Goal: Task Accomplishment & Management: Complete application form

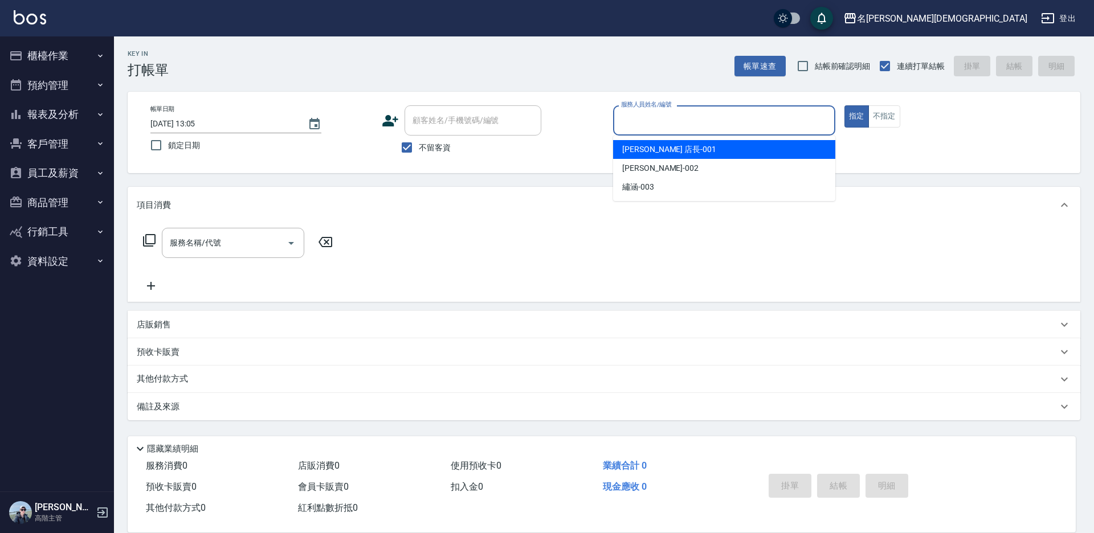
click at [654, 121] on input "服務人員姓名/編號" at bounding box center [724, 121] width 212 height 20
click at [646, 148] on span "[PERSON_NAME] 店長 -001" at bounding box center [669, 150] width 94 height 12
type input "[PERSON_NAME] 店長-001"
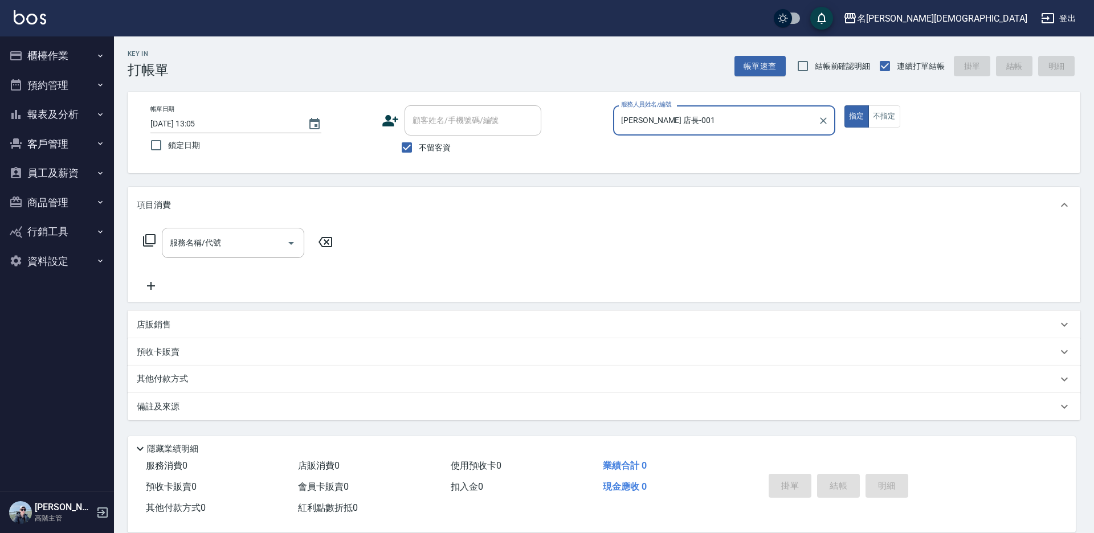
click at [150, 238] on icon at bounding box center [149, 241] width 14 height 14
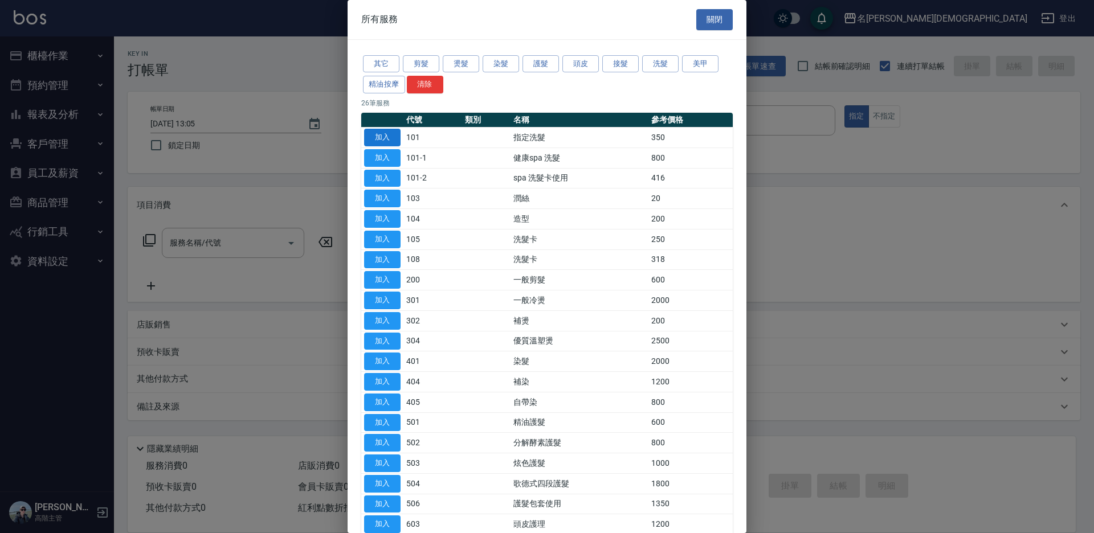
click at [394, 136] on button "加入" at bounding box center [382, 138] width 36 height 18
type input "指定洗髮(101)"
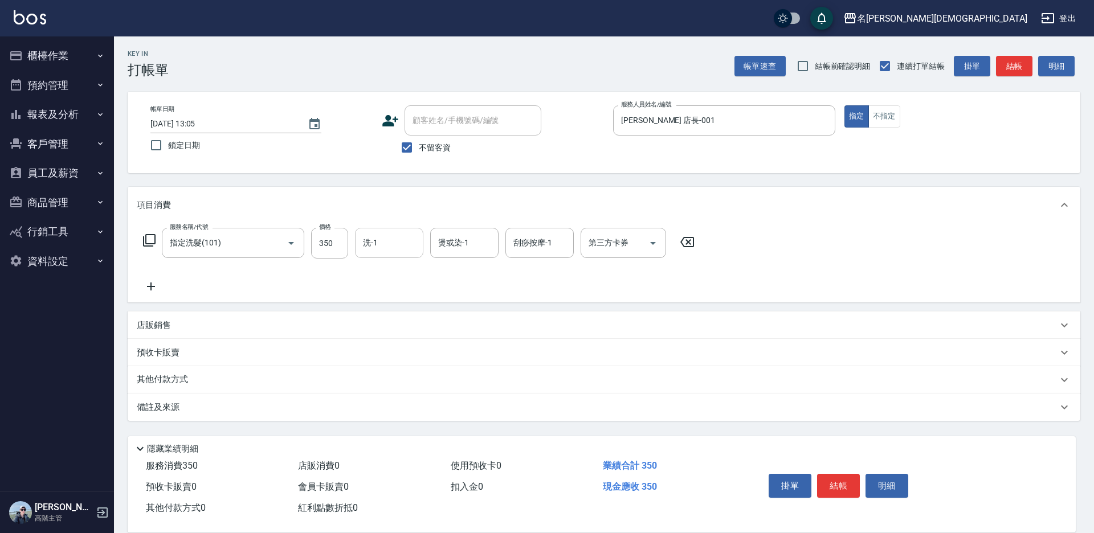
click at [379, 242] on input "洗-1" at bounding box center [389, 243] width 58 height 20
click at [411, 313] on div "繡涵 -003" at bounding box center [389, 321] width 68 height 19
type input "繡涵-003"
drag, startPoint x: 841, startPoint y: 480, endPoint x: 820, endPoint y: 465, distance: 25.6
click at [840, 480] on button "結帳" at bounding box center [838, 486] width 43 height 24
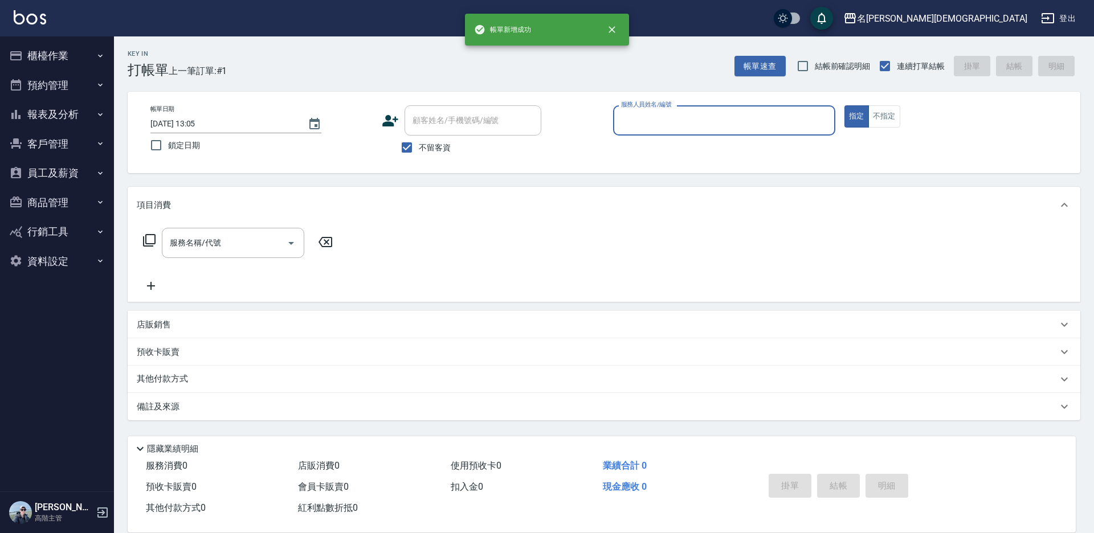
click at [627, 119] on input "服務人員姓名/編號" at bounding box center [724, 121] width 212 height 20
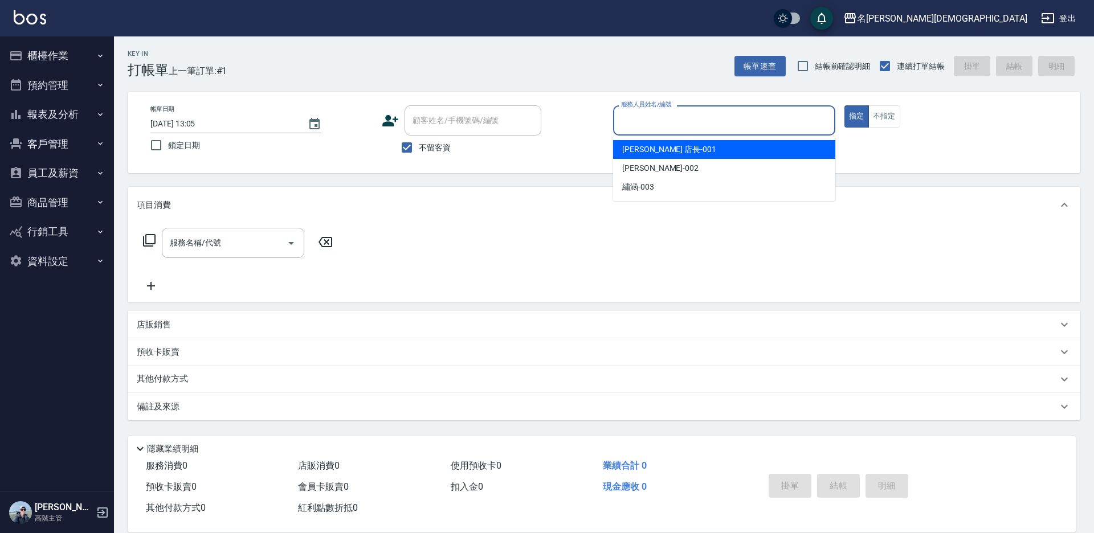
click at [627, 146] on span "[PERSON_NAME] 店長 -001" at bounding box center [669, 150] width 94 height 12
type input "[PERSON_NAME] 店長-001"
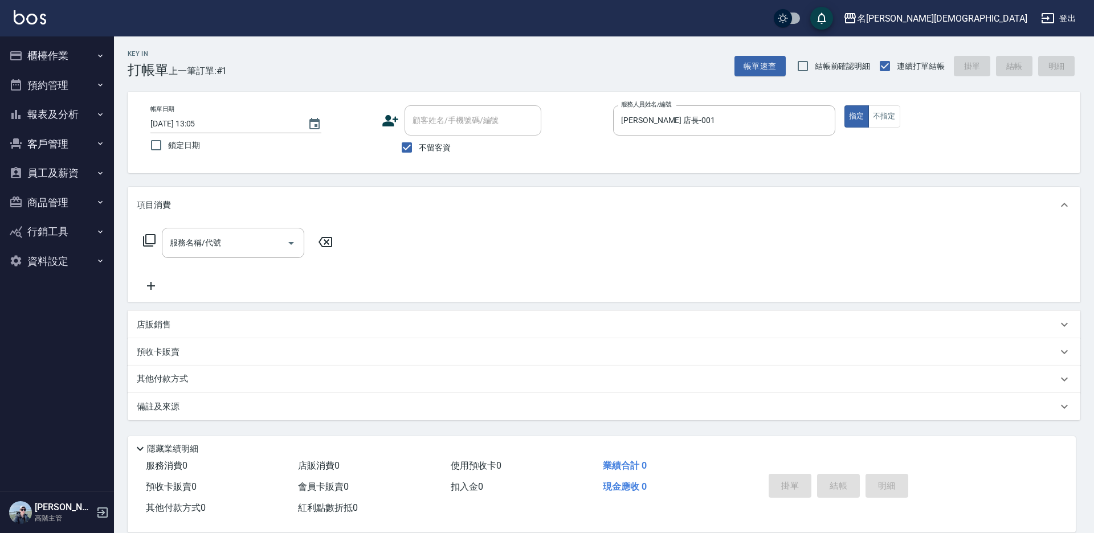
click at [152, 237] on icon at bounding box center [149, 241] width 14 height 14
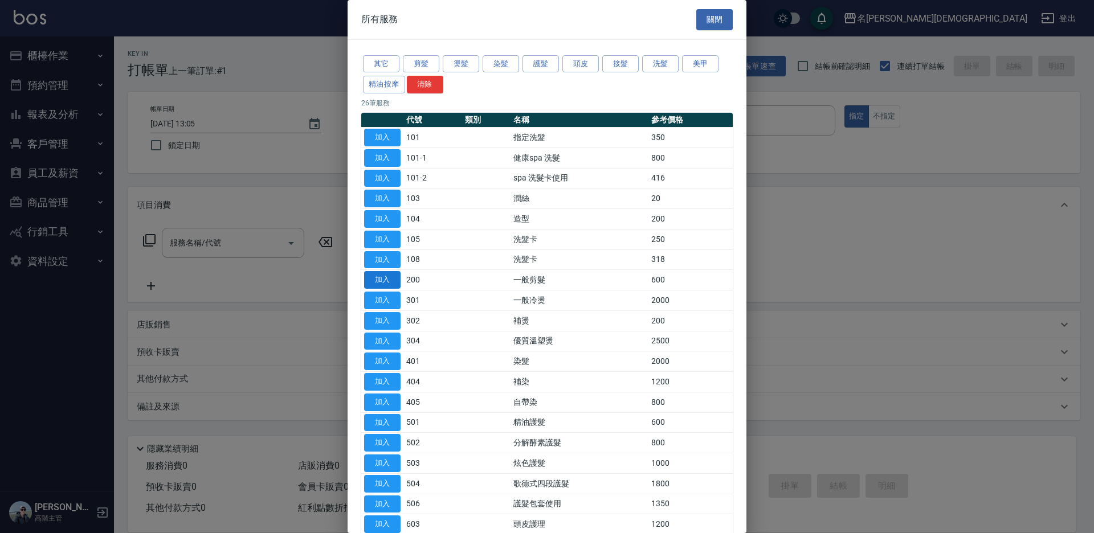
click at [386, 274] on button "加入" at bounding box center [382, 280] width 36 height 18
type input "一般剪髮(200)"
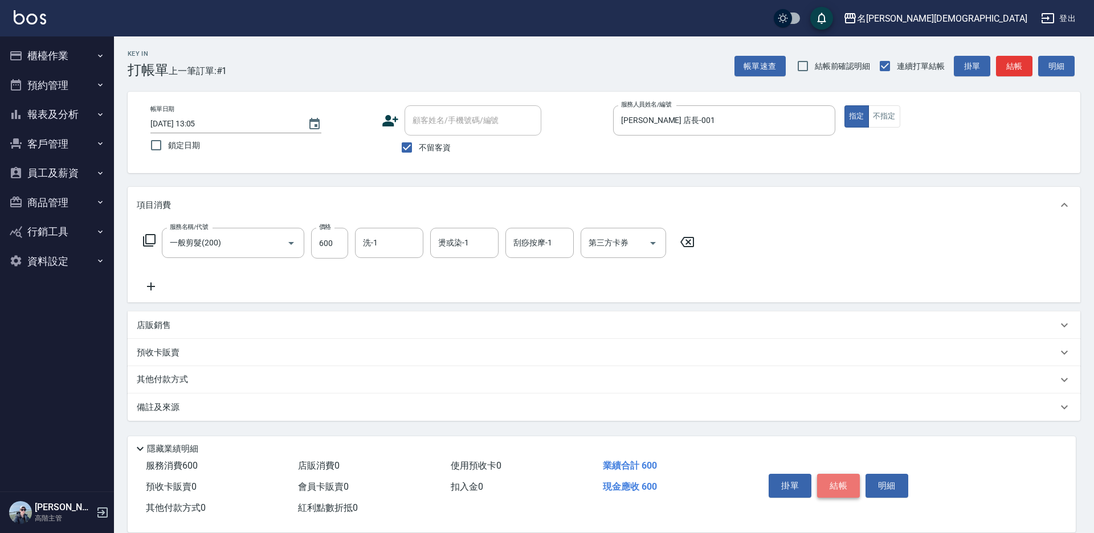
click at [839, 483] on button "結帳" at bounding box center [838, 486] width 43 height 24
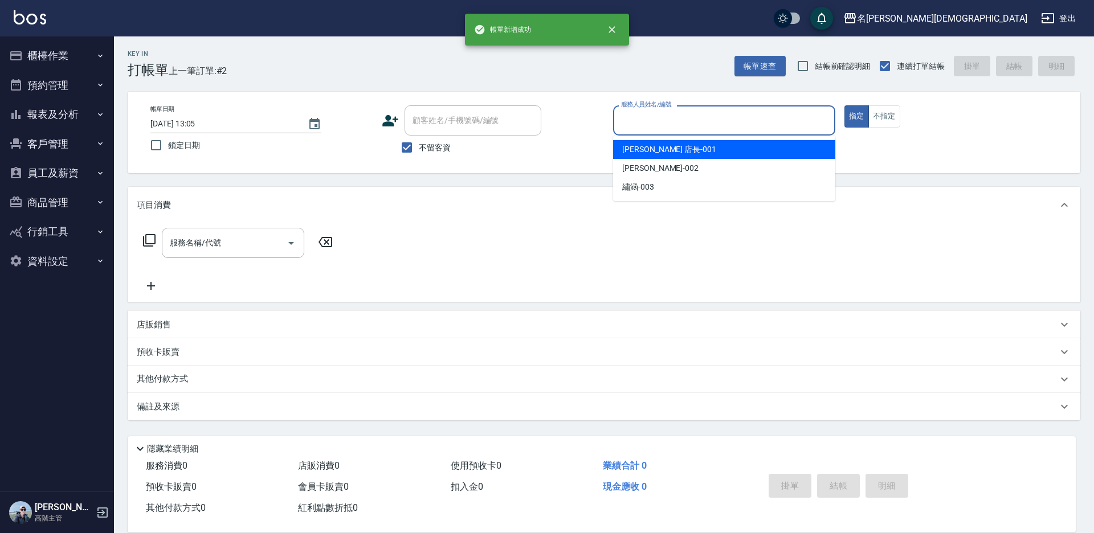
click at [642, 120] on input "服務人員姓名/編號" at bounding box center [724, 121] width 212 height 20
click at [643, 148] on span "[PERSON_NAME] 店長 -001" at bounding box center [669, 150] width 94 height 12
type input "[PERSON_NAME] 店長-001"
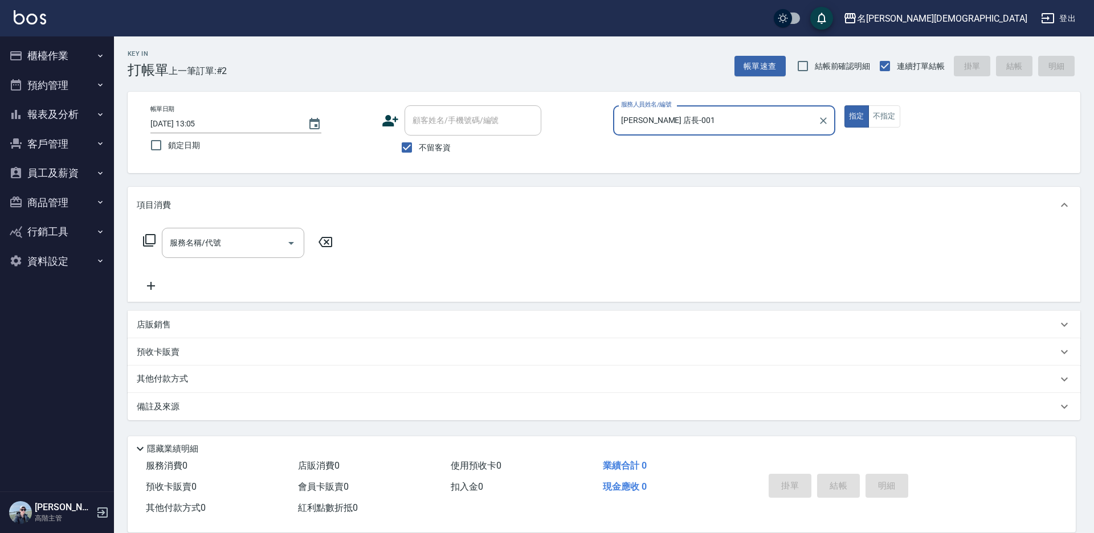
click at [145, 240] on icon at bounding box center [149, 240] width 13 height 13
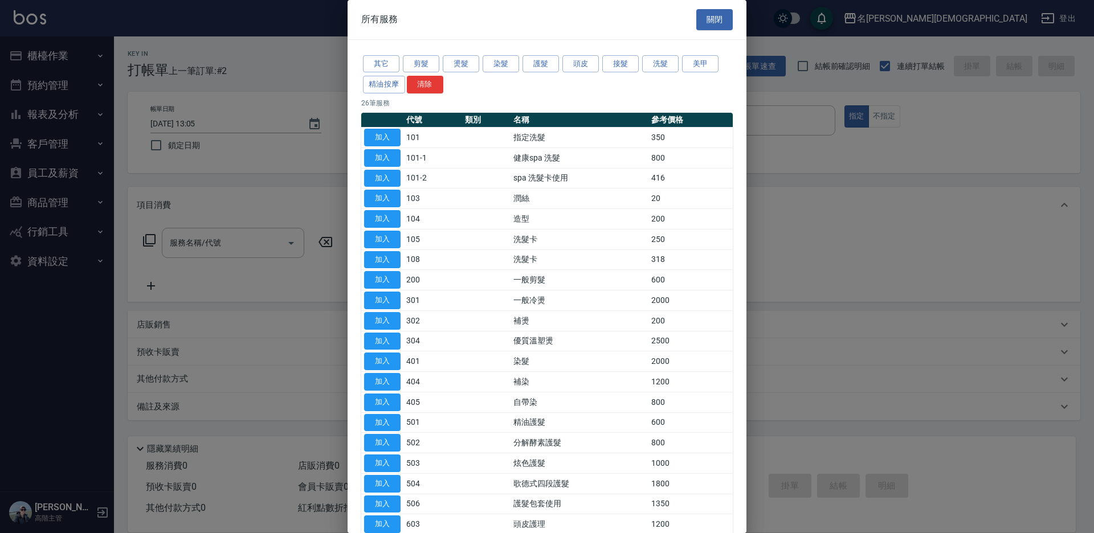
drag, startPoint x: 379, startPoint y: 281, endPoint x: 657, endPoint y: 463, distance: 332.0
click at [382, 281] on button "加入" at bounding box center [382, 280] width 36 height 18
type input "一般剪髮(200)"
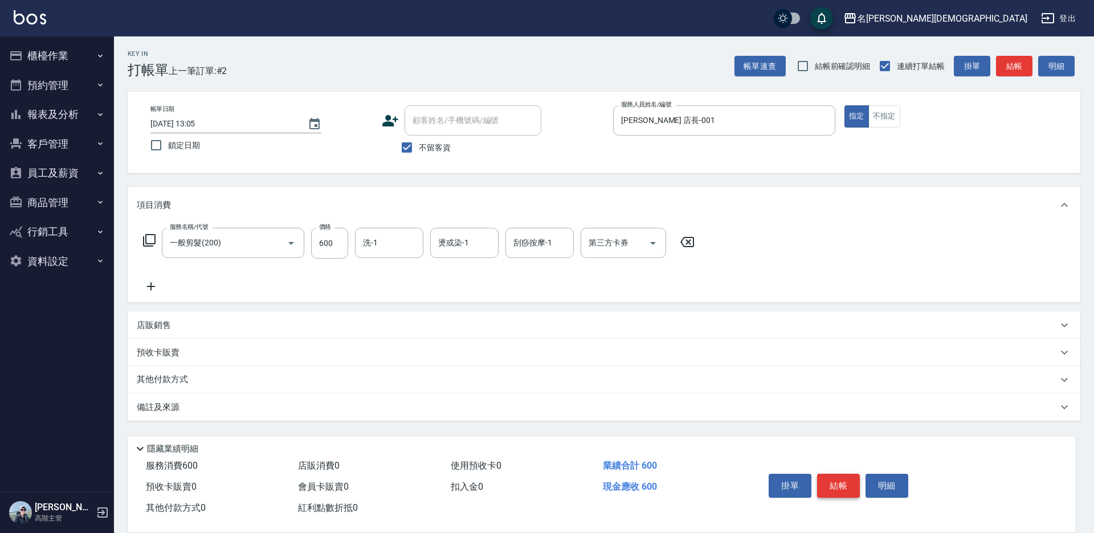
click at [847, 479] on button "結帳" at bounding box center [838, 486] width 43 height 24
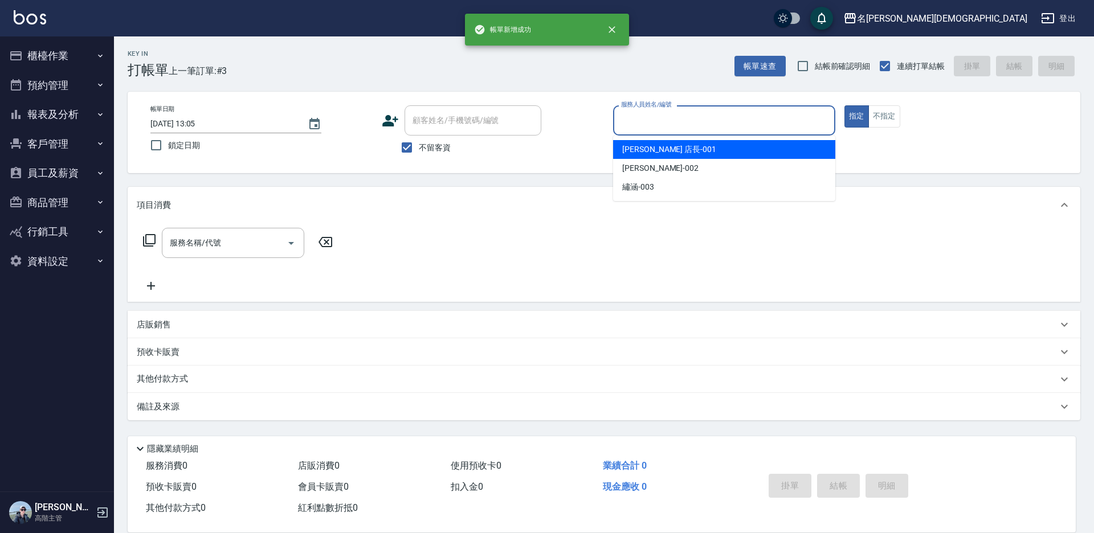
click at [644, 121] on input "服務人員姓名/編號" at bounding box center [724, 121] width 212 height 20
click at [650, 152] on span "[PERSON_NAME] 店長 -001" at bounding box center [669, 150] width 94 height 12
type input "[PERSON_NAME] 店長-001"
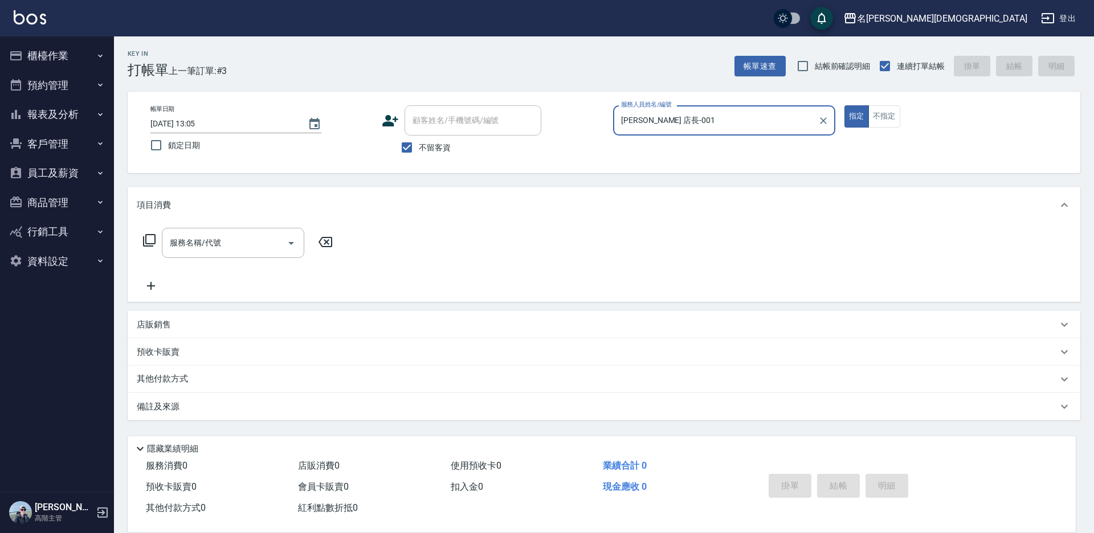
click at [149, 242] on icon at bounding box center [149, 241] width 14 height 14
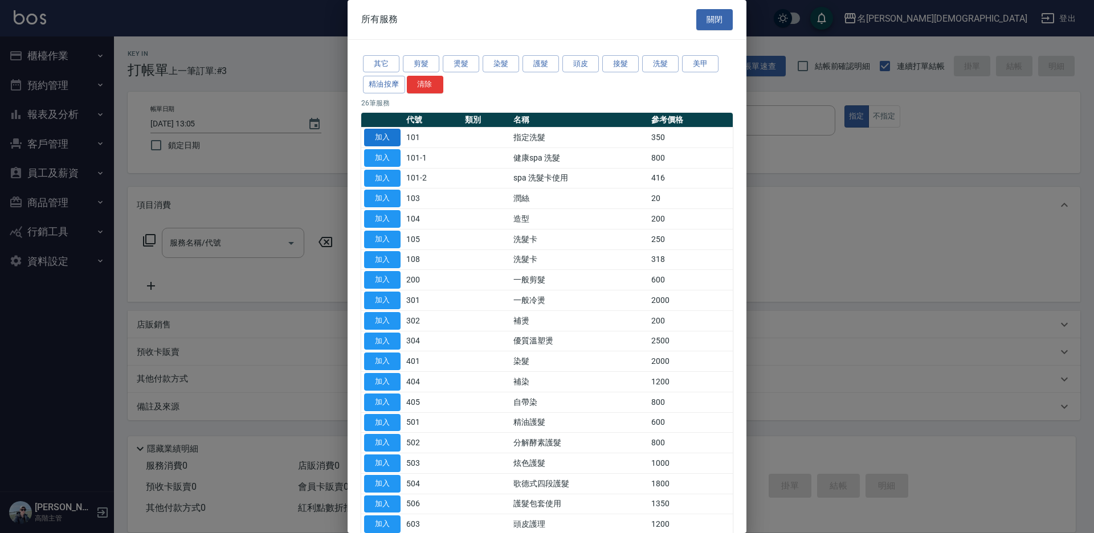
click at [389, 132] on button "加入" at bounding box center [382, 138] width 36 height 18
type input "指定洗髮(101)"
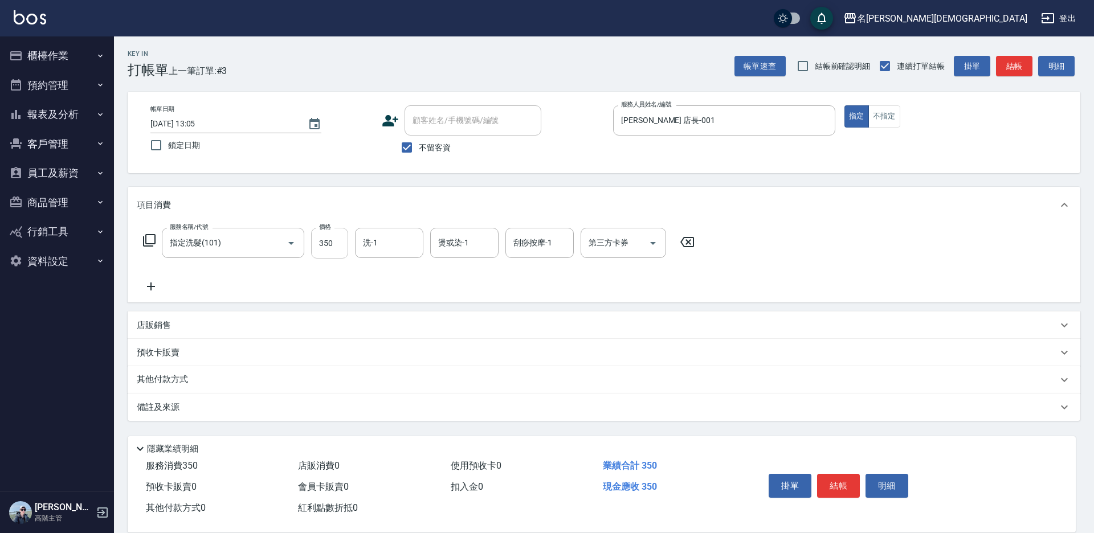
click at [340, 244] on input "350" at bounding box center [329, 243] width 37 height 31
type input "400"
click at [397, 244] on input "洗-1" at bounding box center [389, 243] width 58 height 20
click at [400, 314] on div "繡涵 -003" at bounding box center [389, 321] width 68 height 19
type input "繡涵-003"
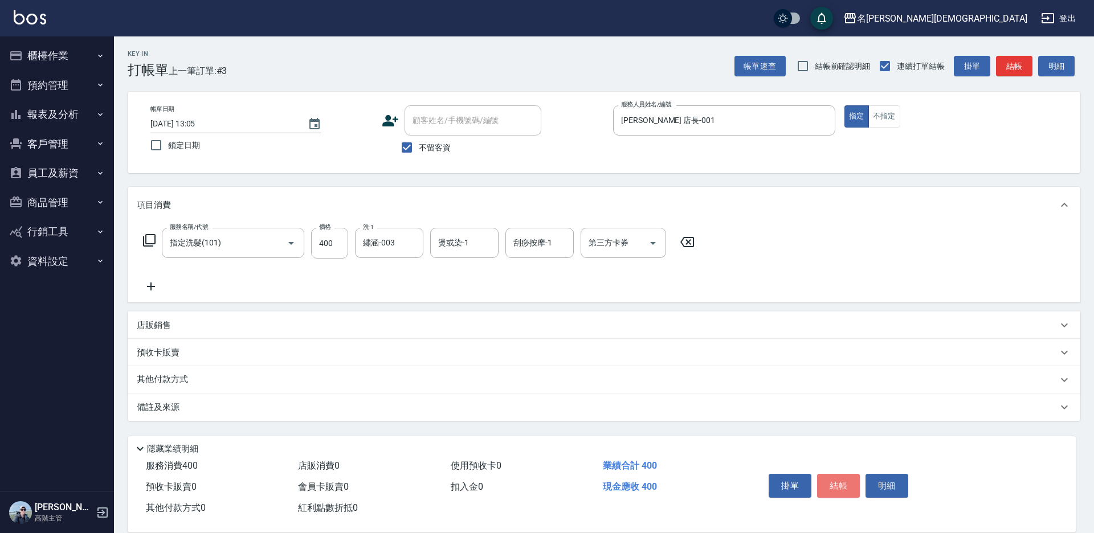
drag, startPoint x: 840, startPoint y: 490, endPoint x: 838, endPoint y: 472, distance: 18.5
click at [840, 489] on button "結帳" at bounding box center [838, 486] width 43 height 24
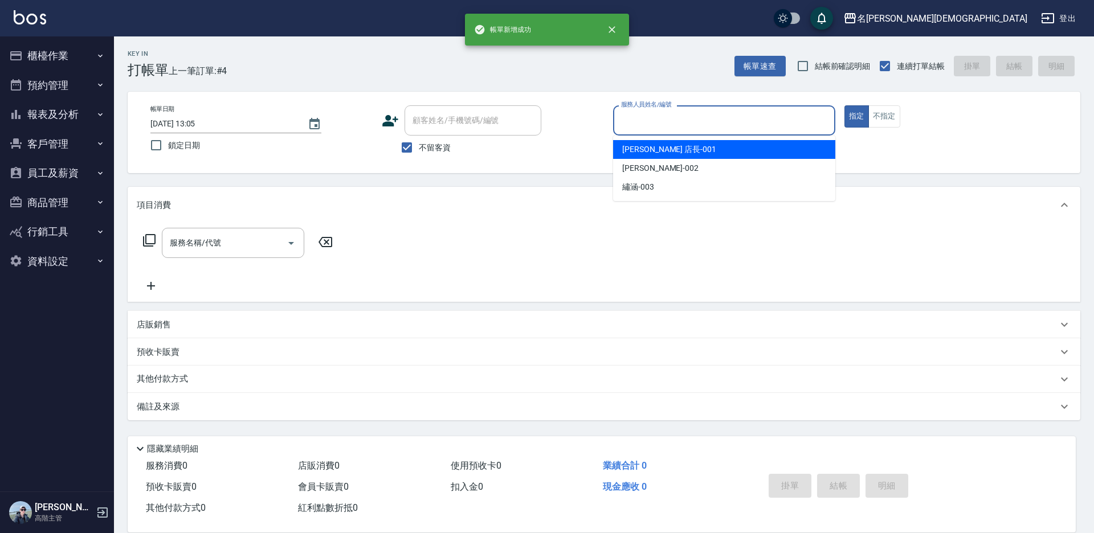
drag, startPoint x: 646, startPoint y: 127, endPoint x: 655, endPoint y: 134, distance: 11.7
click at [647, 126] on input "服務人員姓名/編號" at bounding box center [724, 121] width 212 height 20
click at [658, 150] on span "[PERSON_NAME] 店長 -001" at bounding box center [669, 150] width 94 height 12
type input "[PERSON_NAME] 店長-001"
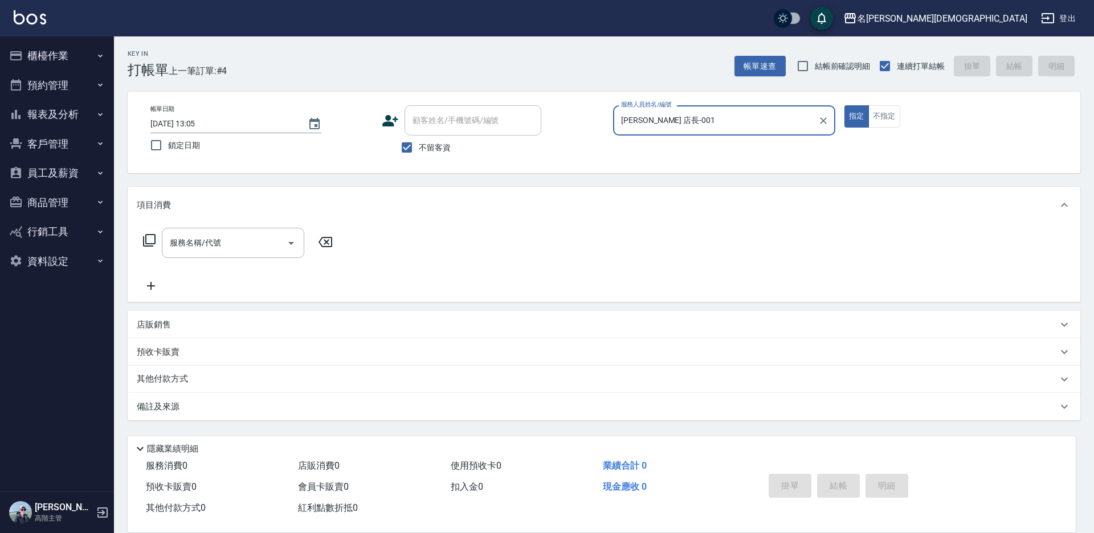
click at [148, 239] on icon at bounding box center [149, 241] width 14 height 14
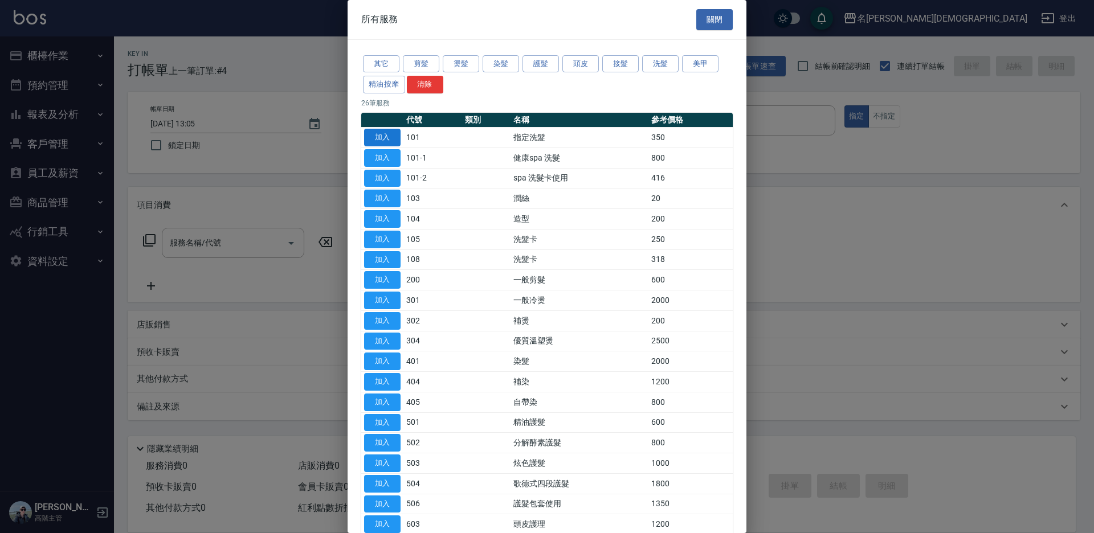
drag, startPoint x: 383, startPoint y: 136, endPoint x: 424, endPoint y: 225, distance: 98.4
click at [383, 136] on button "加入" at bounding box center [382, 138] width 36 height 18
type input "指定洗髮(101)"
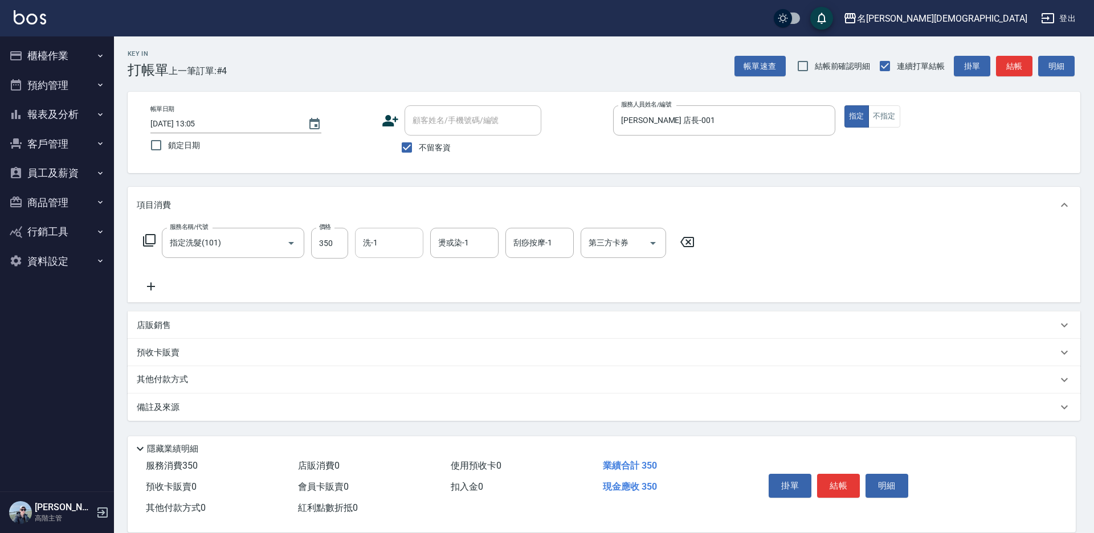
click at [410, 240] on input "洗-1" at bounding box center [389, 243] width 58 height 20
drag, startPoint x: 393, startPoint y: 307, endPoint x: 512, endPoint y: 353, distance: 127.4
click at [393, 316] on span "繡涵 -003" at bounding box center [380, 322] width 32 height 12
type input "繡涵-003"
click at [855, 480] on button "結帳" at bounding box center [838, 486] width 43 height 24
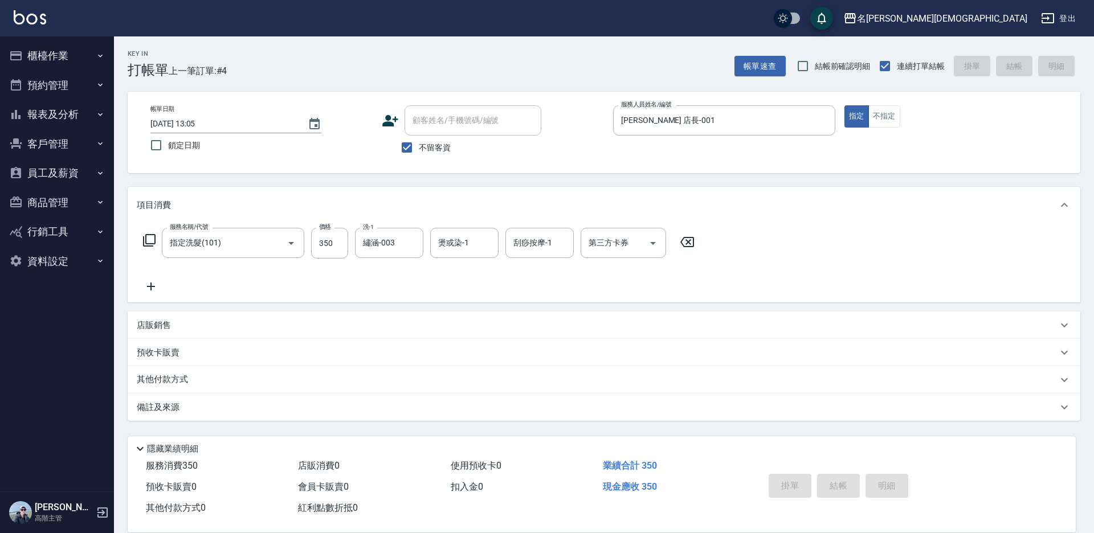
type input "[DATE] 13:06"
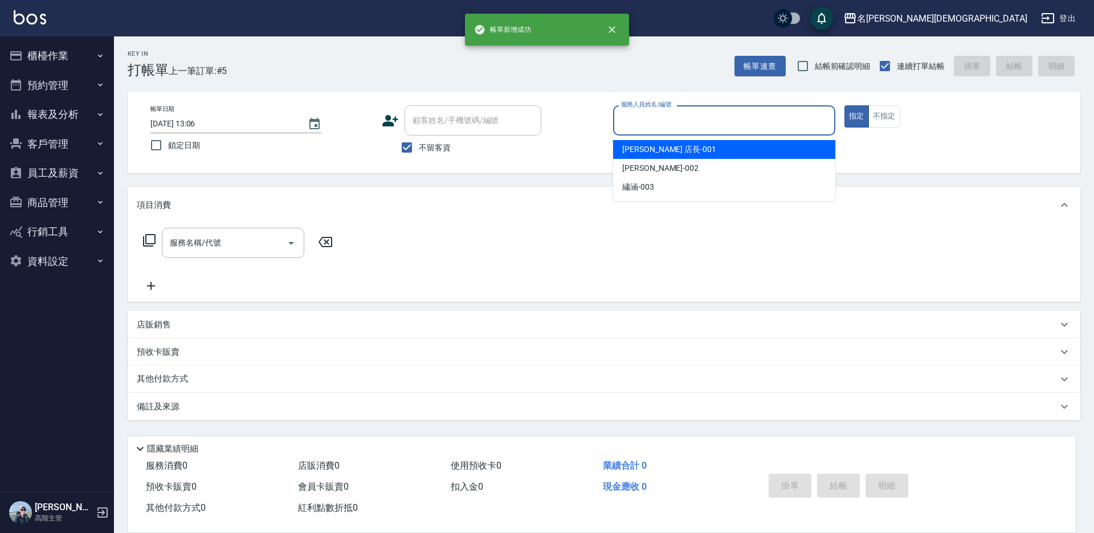
click at [643, 122] on input "服務人員姓名/編號" at bounding box center [724, 121] width 212 height 20
click at [656, 148] on span "[PERSON_NAME] 店長 -001" at bounding box center [669, 150] width 94 height 12
type input "[PERSON_NAME] 店長-001"
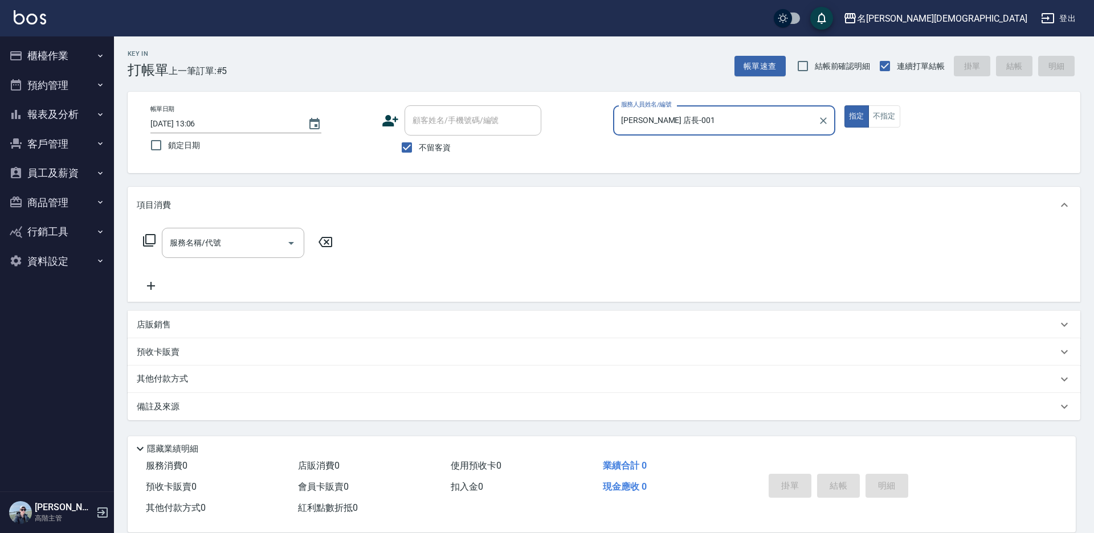
click at [146, 237] on icon at bounding box center [149, 240] width 13 height 13
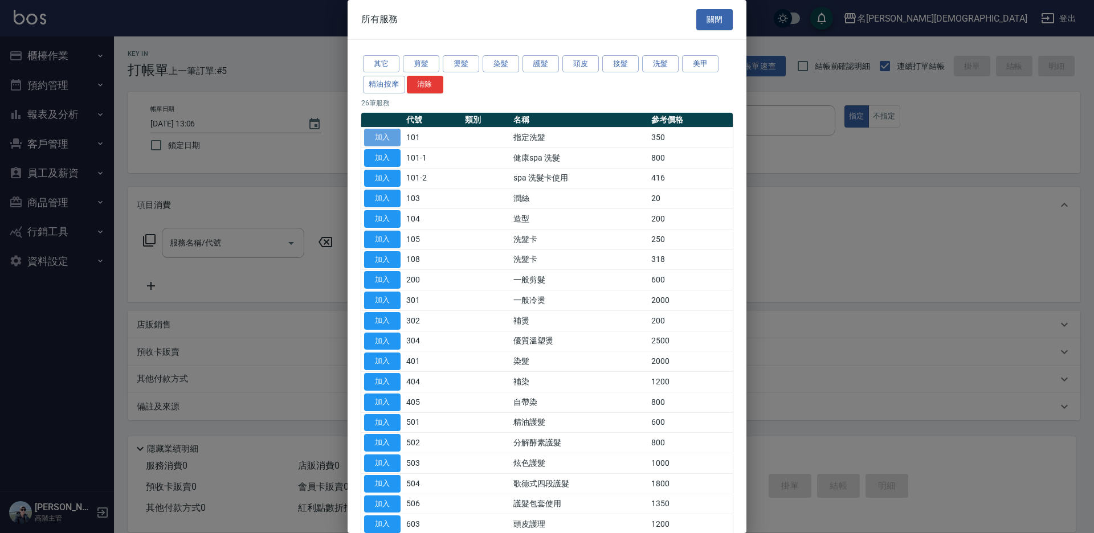
click at [399, 133] on button "加入" at bounding box center [382, 138] width 36 height 18
type input "指定洗髮(101)"
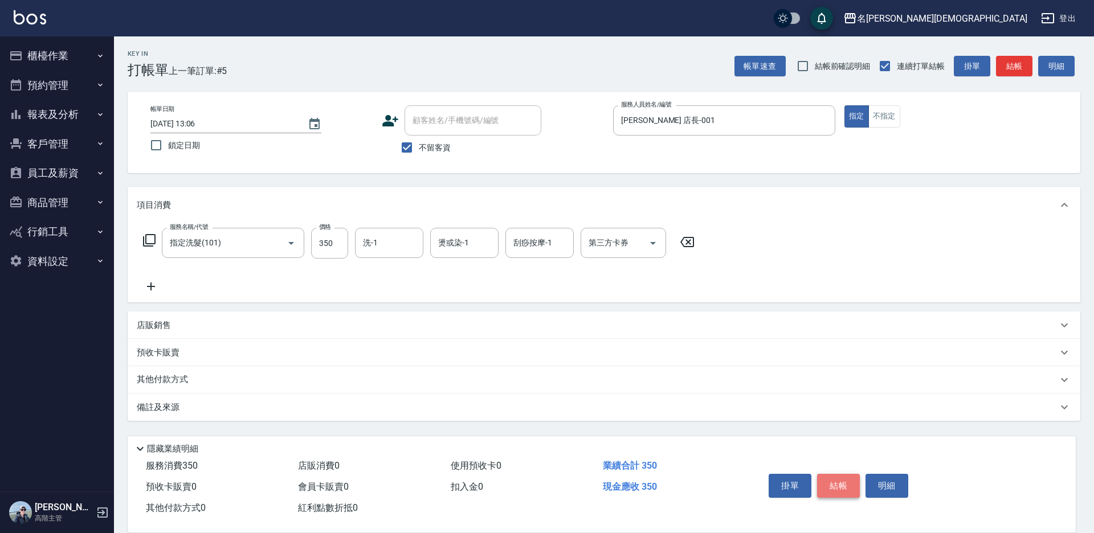
click at [825, 480] on button "結帳" at bounding box center [838, 486] width 43 height 24
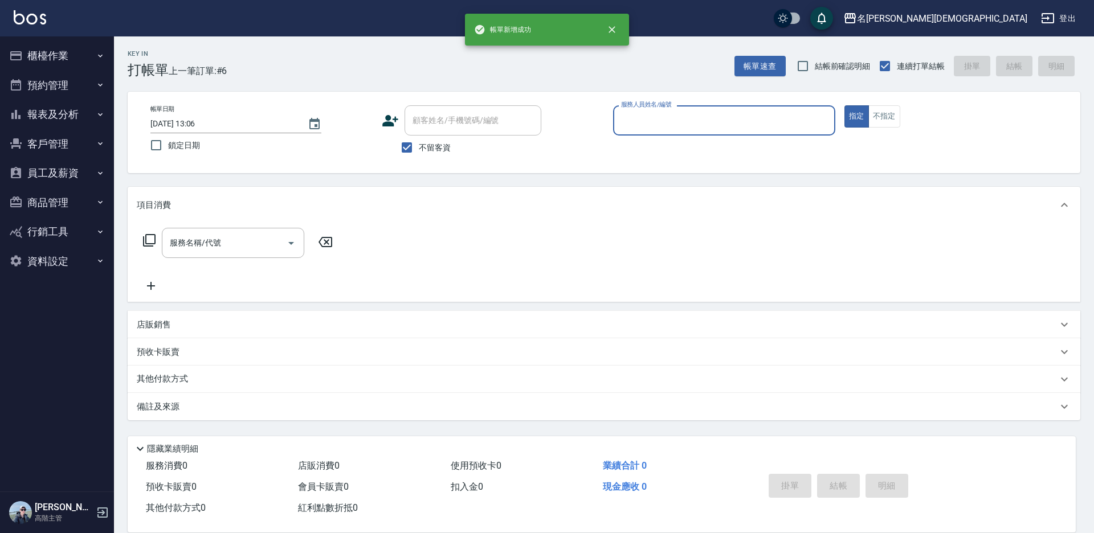
click at [658, 116] on input "服務人員姓名/編號" at bounding box center [724, 121] width 212 height 20
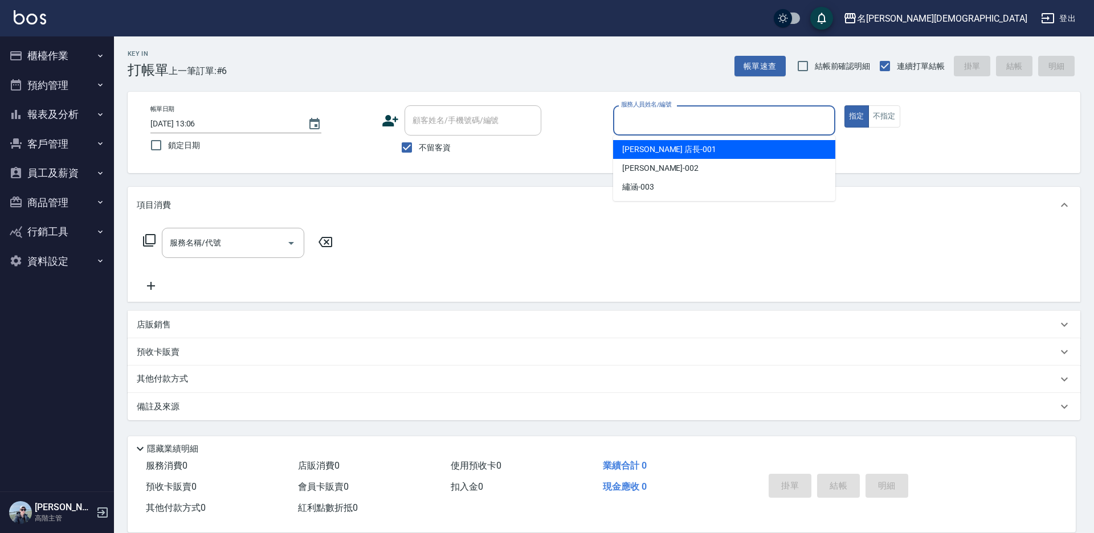
click at [660, 152] on span "[PERSON_NAME] 店長 -001" at bounding box center [669, 150] width 94 height 12
type input "[PERSON_NAME] 店長-001"
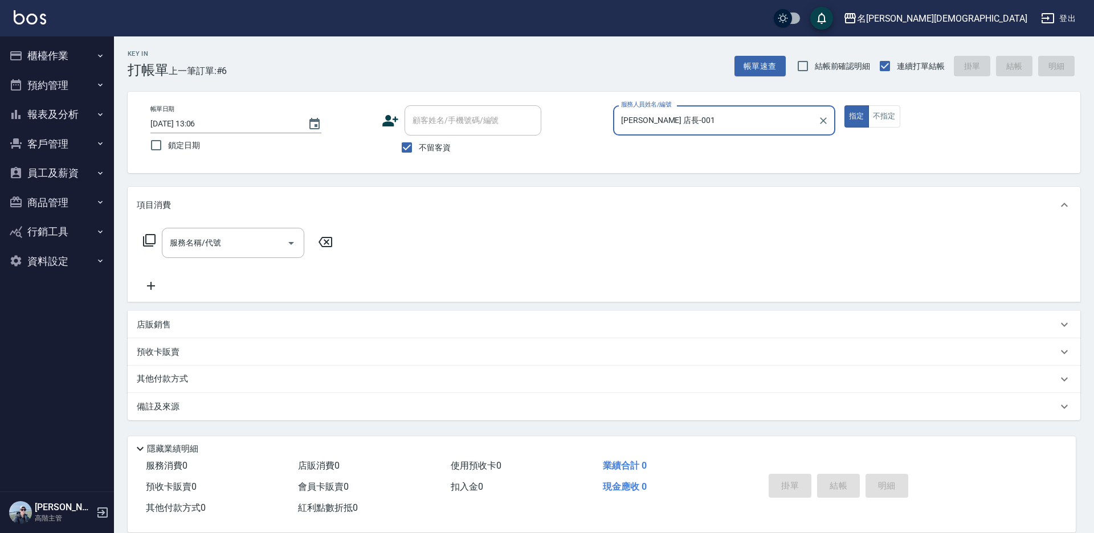
click at [150, 236] on icon at bounding box center [149, 241] width 14 height 14
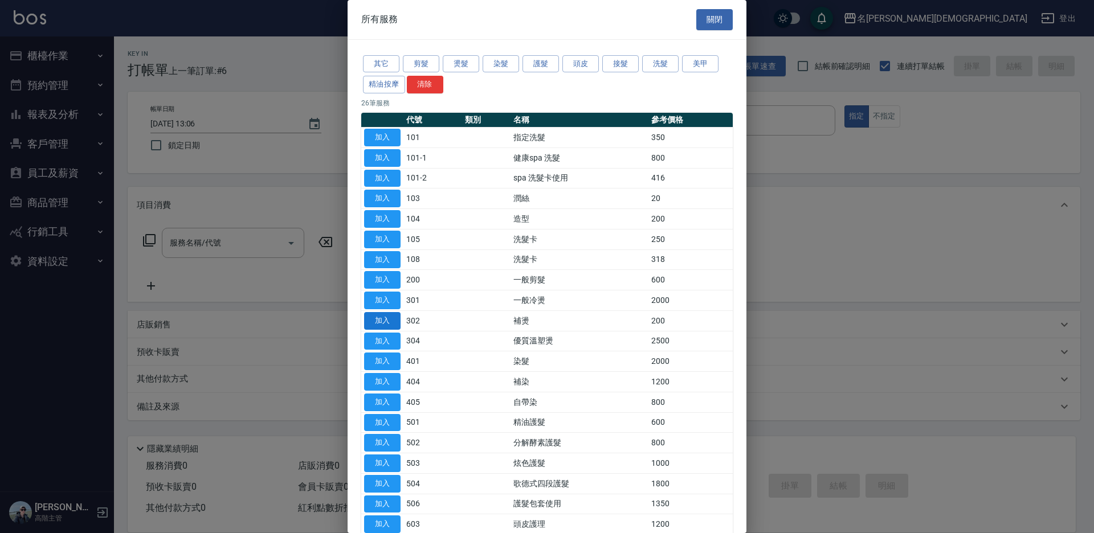
click at [370, 341] on button "加入" at bounding box center [382, 342] width 36 height 18
type input "優質溫塑燙(304)"
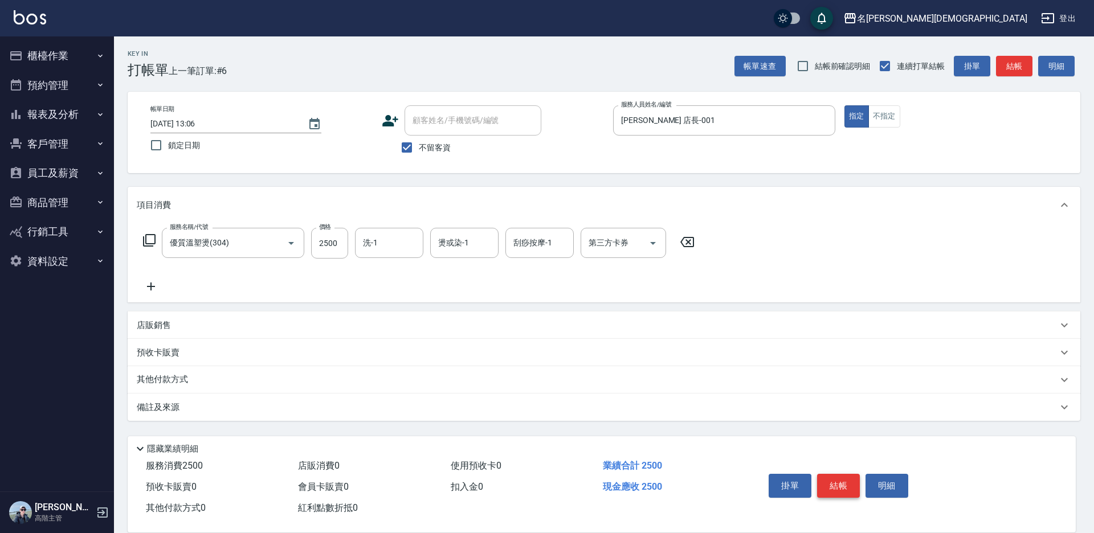
click at [848, 477] on button "結帳" at bounding box center [838, 486] width 43 height 24
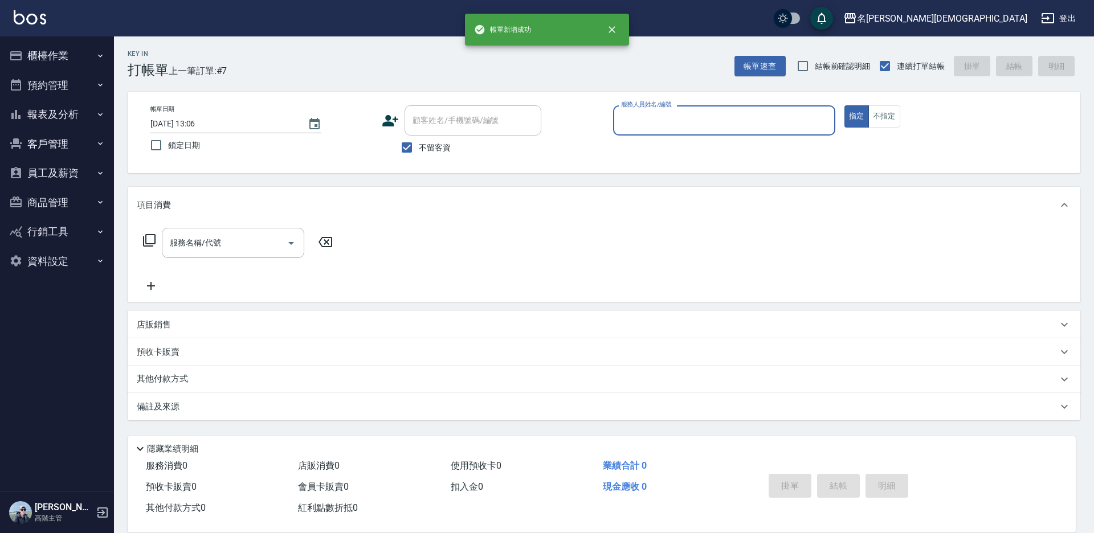
click at [667, 117] on input "服務人員姓名/編號" at bounding box center [724, 121] width 212 height 20
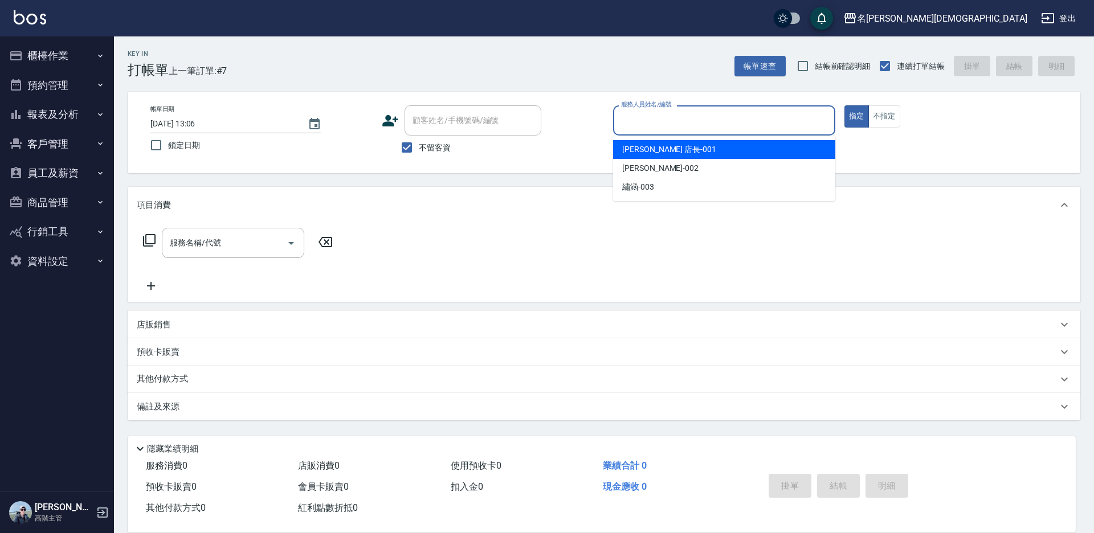
drag, startPoint x: 651, startPoint y: 145, endPoint x: 619, endPoint y: 146, distance: 32.5
click at [651, 146] on span "[PERSON_NAME] 店長 -001" at bounding box center [669, 150] width 94 height 12
type input "[PERSON_NAME] 店長-001"
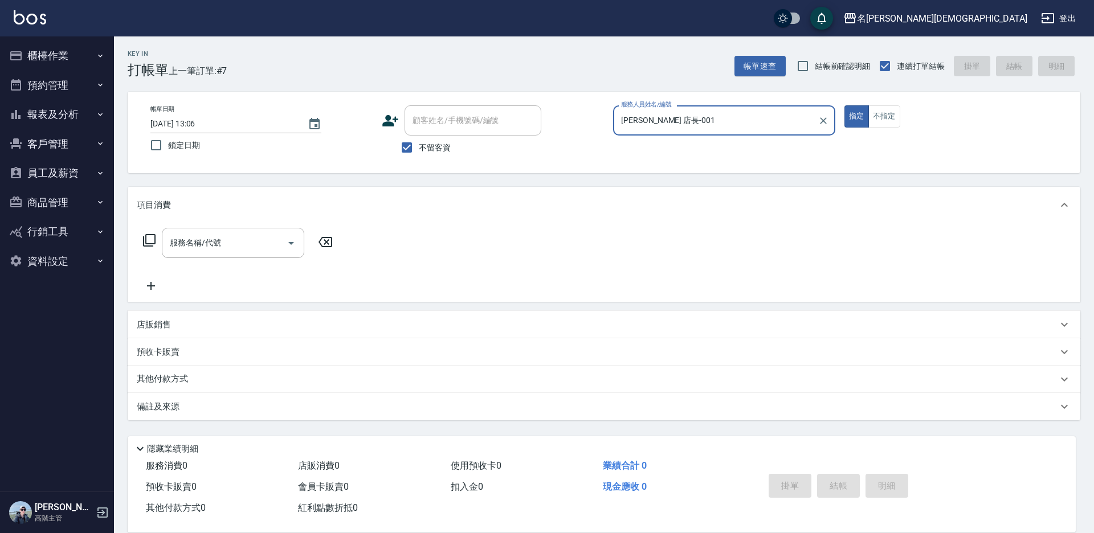
click at [152, 239] on icon at bounding box center [149, 241] width 14 height 14
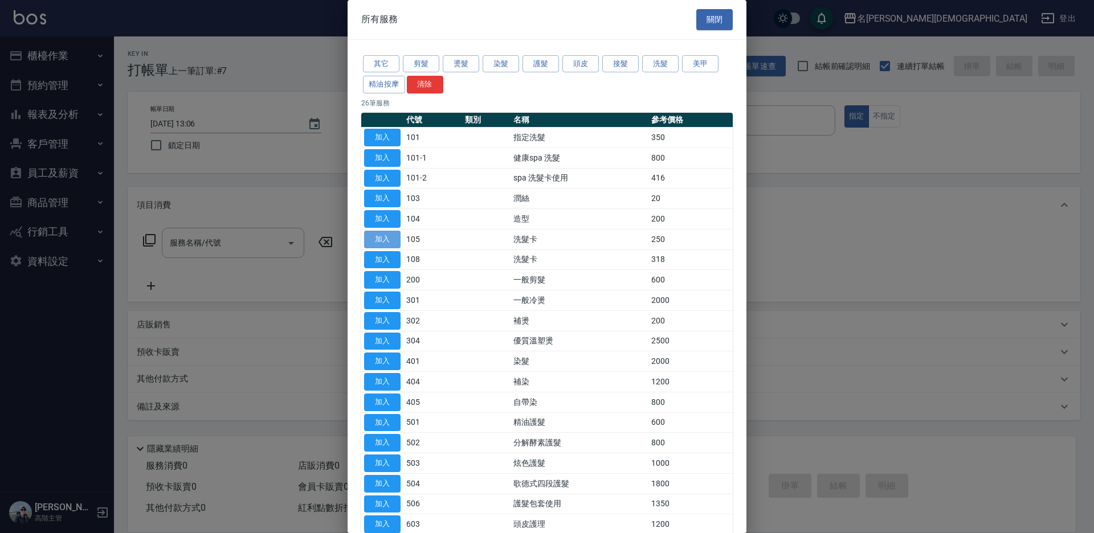
click at [380, 238] on button "加入" at bounding box center [382, 240] width 36 height 18
type input "洗髮卡(105)"
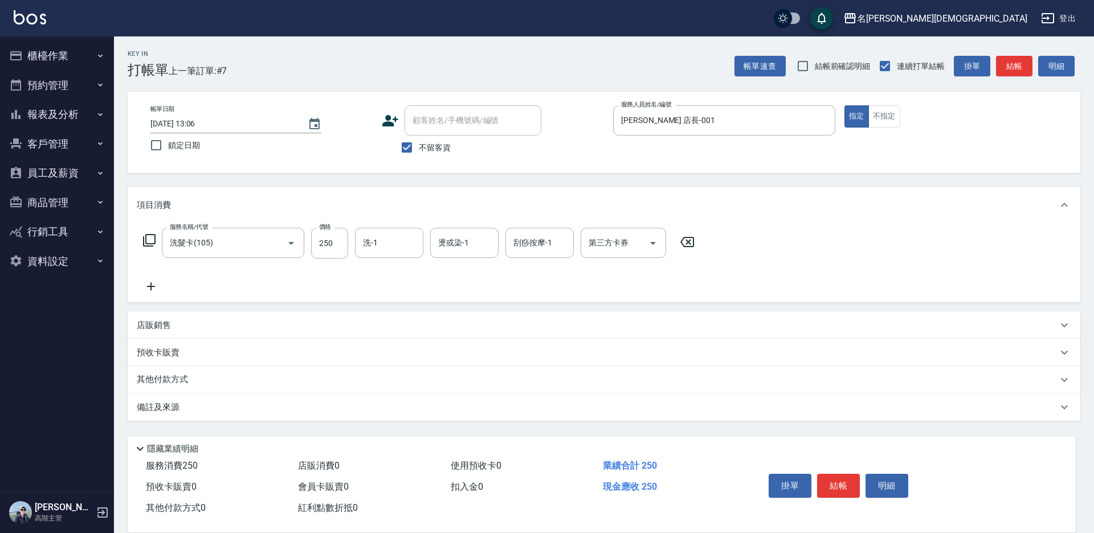
click at [599, 239] on div "第三方卡券 第三方卡券" at bounding box center [623, 243] width 85 height 30
click at [599, 286] on span "舊有卡券" at bounding box center [623, 290] width 85 height 19
type input "舊有卡券"
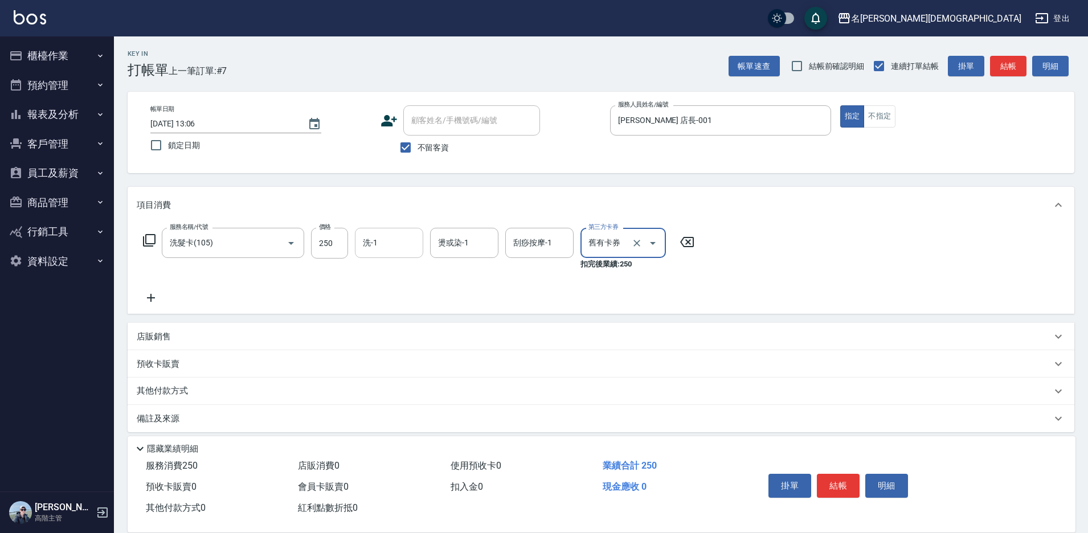
click at [386, 239] on input "洗-1" at bounding box center [389, 243] width 58 height 20
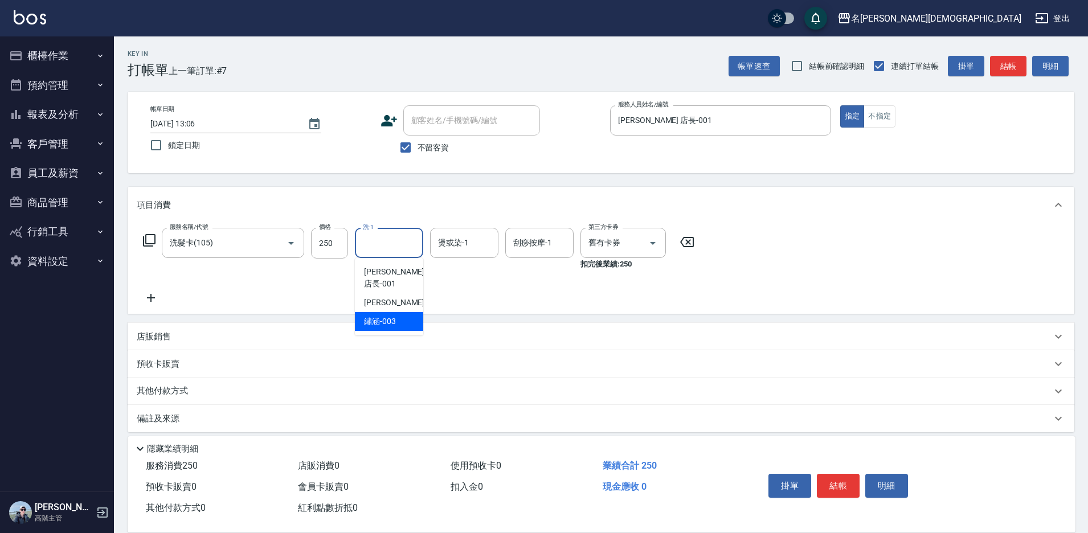
click at [389, 316] on span "繡涵 -003" at bounding box center [380, 322] width 32 height 12
type input "繡涵-003"
click at [831, 483] on button "結帳" at bounding box center [838, 486] width 43 height 24
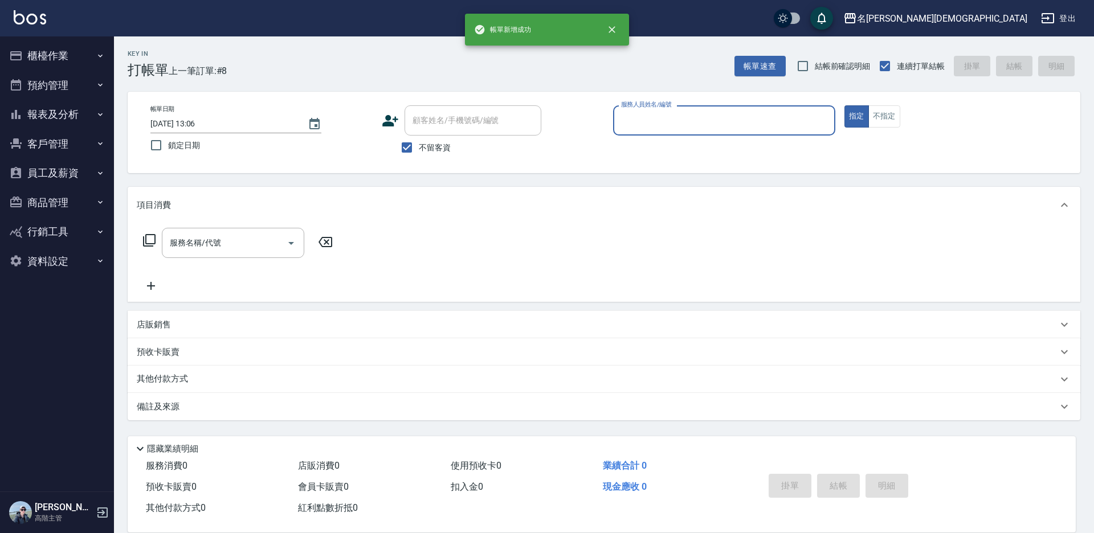
click at [643, 113] on input "服務人員姓名/編號" at bounding box center [724, 121] width 212 height 20
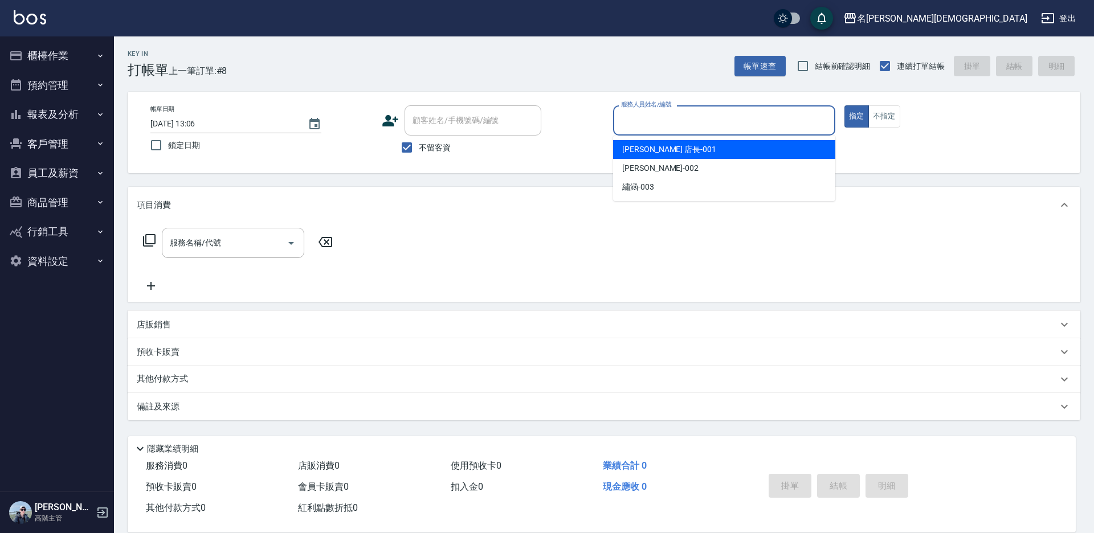
click at [643, 150] on span "[PERSON_NAME] 店長 -001" at bounding box center [669, 150] width 94 height 12
type input "[PERSON_NAME] 店長-001"
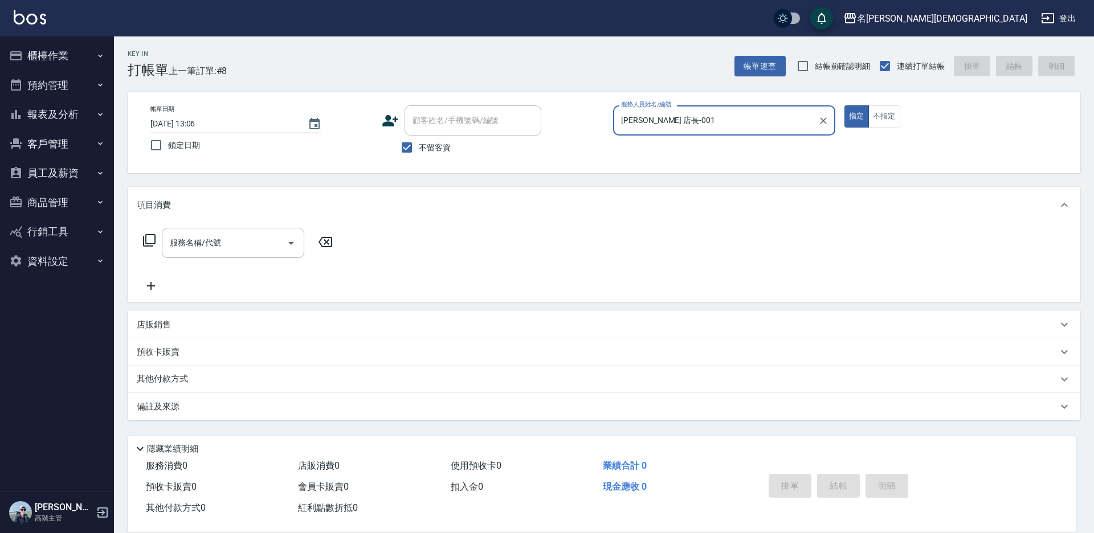
click at [149, 240] on icon at bounding box center [149, 241] width 14 height 14
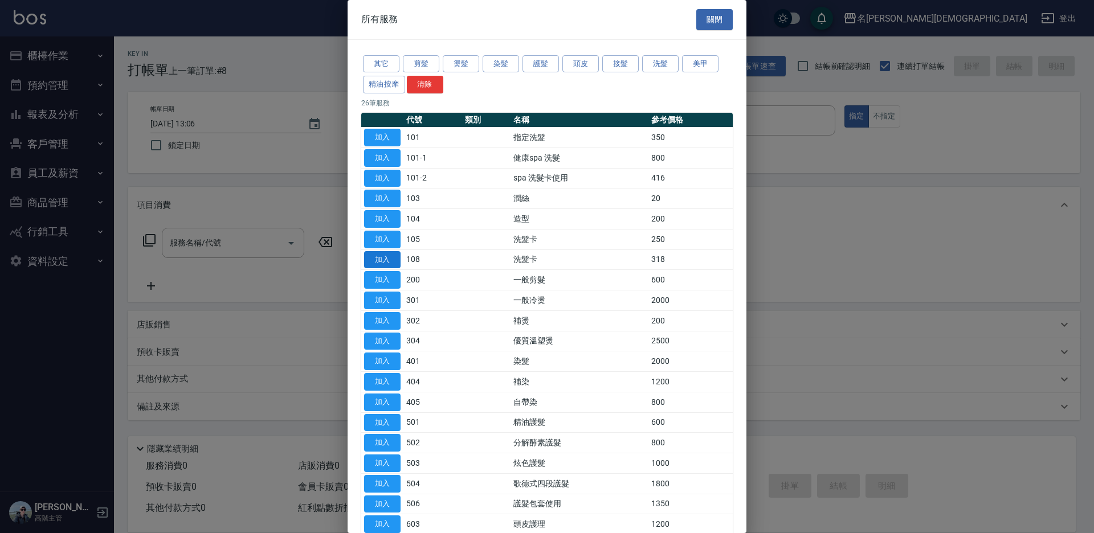
click at [383, 257] on button "加入" at bounding box center [382, 260] width 36 height 18
type input "洗髮卡(108)"
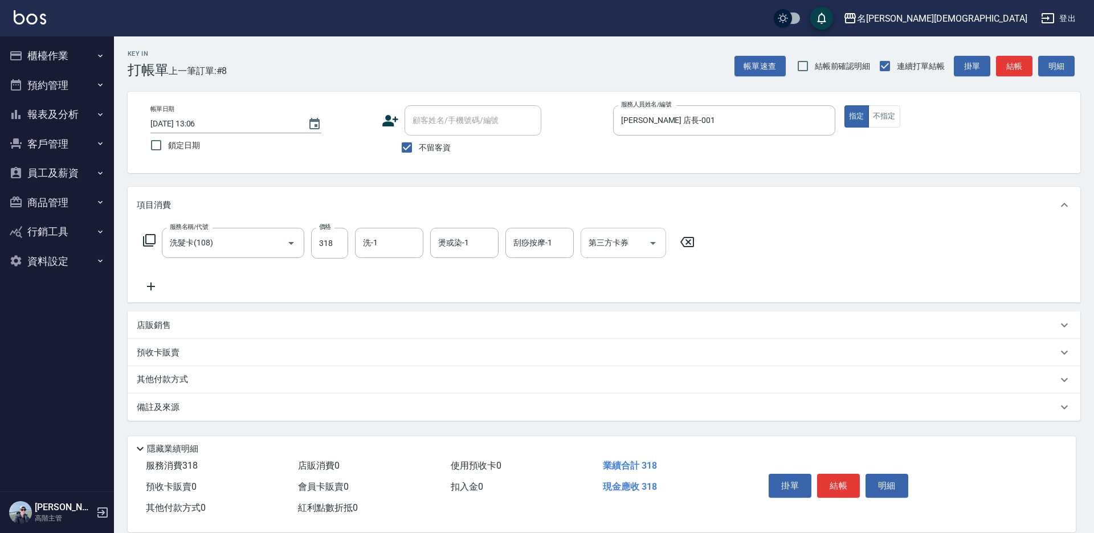
drag, startPoint x: 592, startPoint y: 248, endPoint x: 593, endPoint y: 254, distance: 6.3
click at [593, 247] on div "第三方卡券 第三方卡券" at bounding box center [623, 243] width 85 height 30
click at [595, 287] on span "舊有卡券" at bounding box center [623, 290] width 85 height 19
type input "舊有卡券"
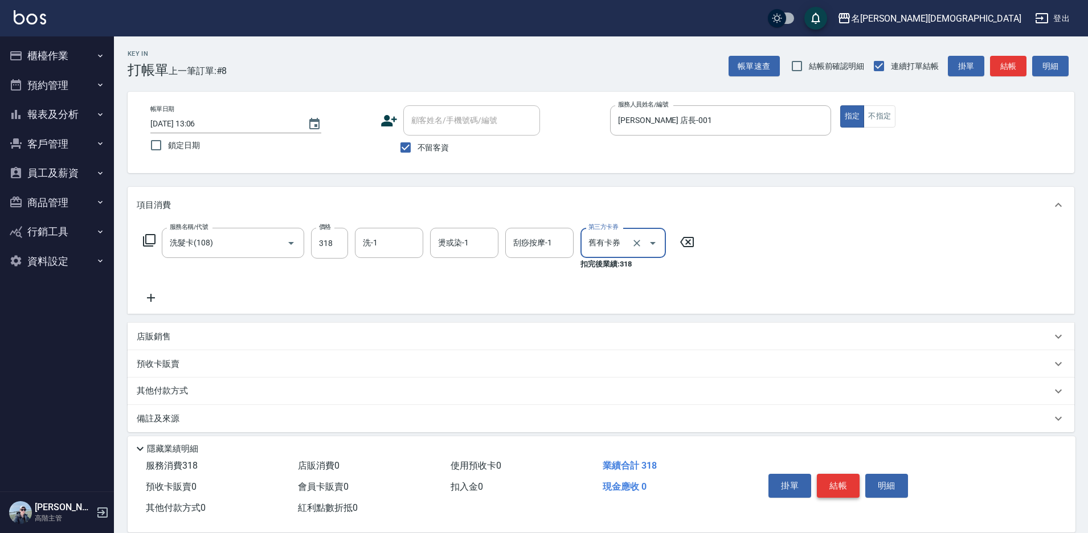
click at [836, 478] on button "結帳" at bounding box center [838, 486] width 43 height 24
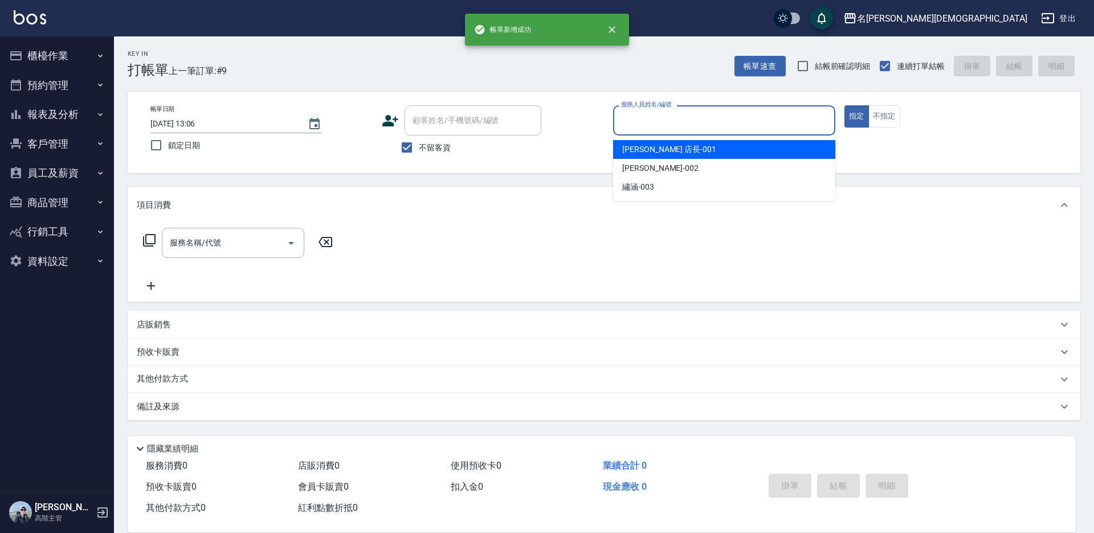
click at [647, 118] on input "服務人員姓名/編號" at bounding box center [724, 121] width 212 height 20
click at [639, 148] on span "[PERSON_NAME] 店長 -001" at bounding box center [669, 150] width 94 height 12
type input "[PERSON_NAME] 店長-001"
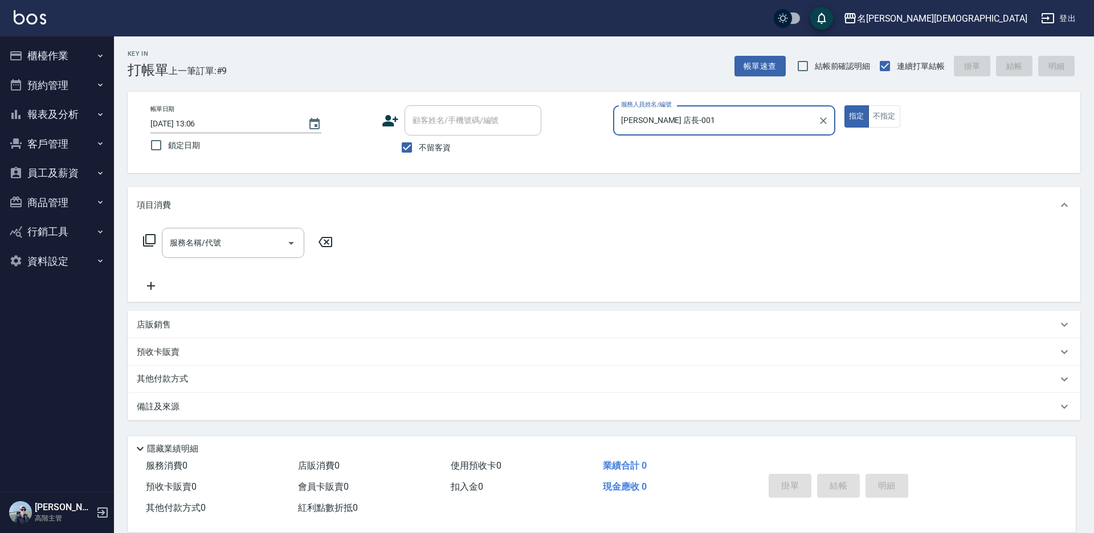
click at [152, 239] on icon at bounding box center [149, 241] width 14 height 14
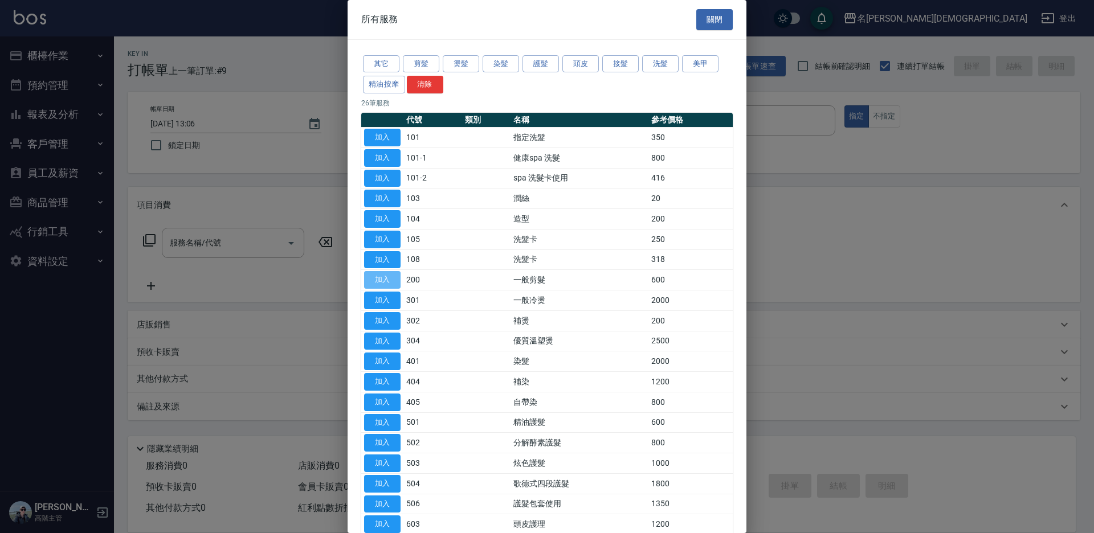
drag, startPoint x: 380, startPoint y: 274, endPoint x: 709, endPoint y: 462, distance: 378.7
click at [380, 275] on button "加入" at bounding box center [382, 280] width 36 height 18
type input "一般剪髮(200)"
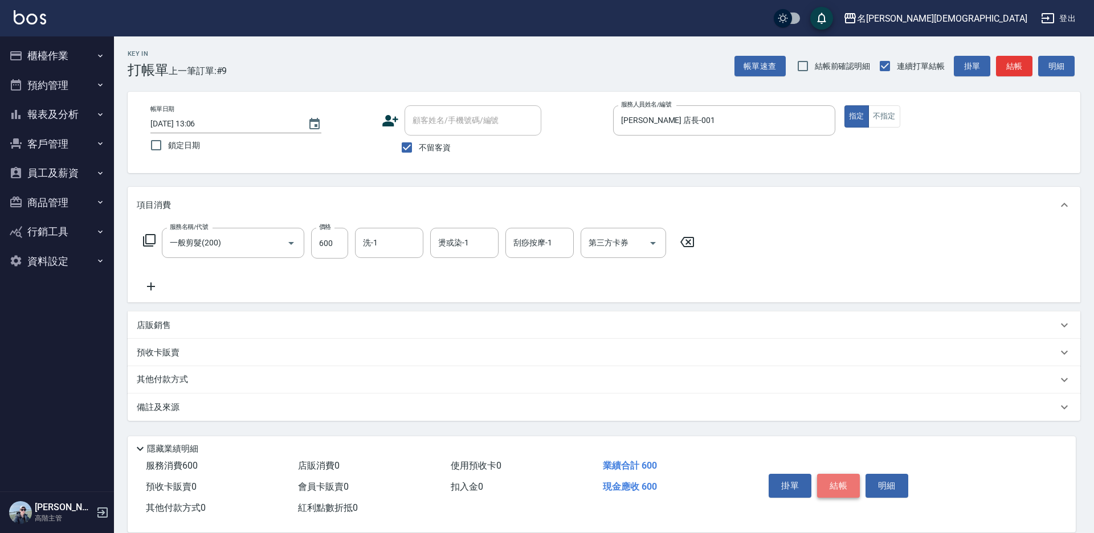
click at [842, 483] on button "結帳" at bounding box center [838, 486] width 43 height 24
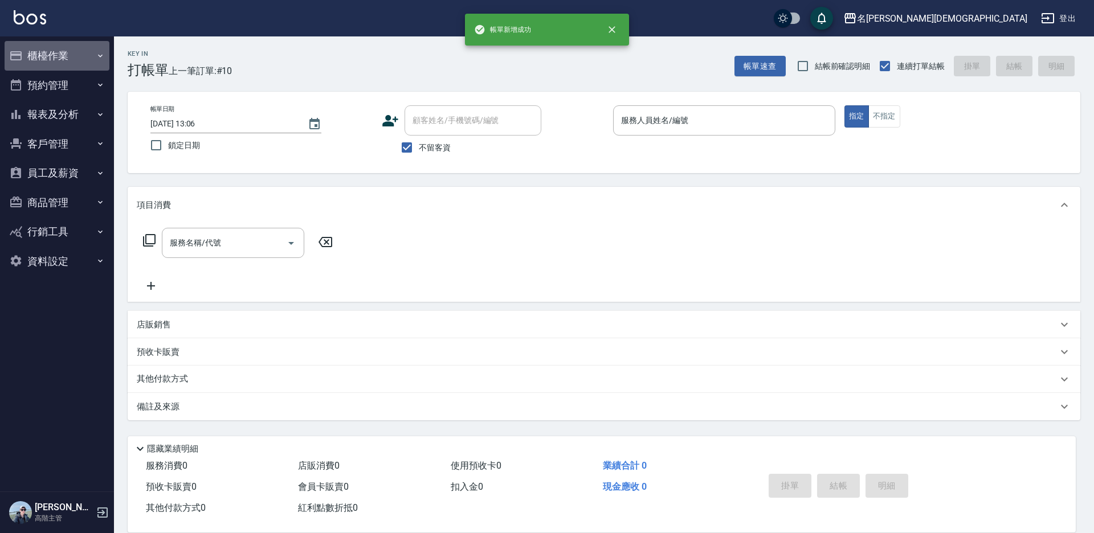
click at [53, 51] on button "櫃檯作業" at bounding box center [57, 56] width 105 height 30
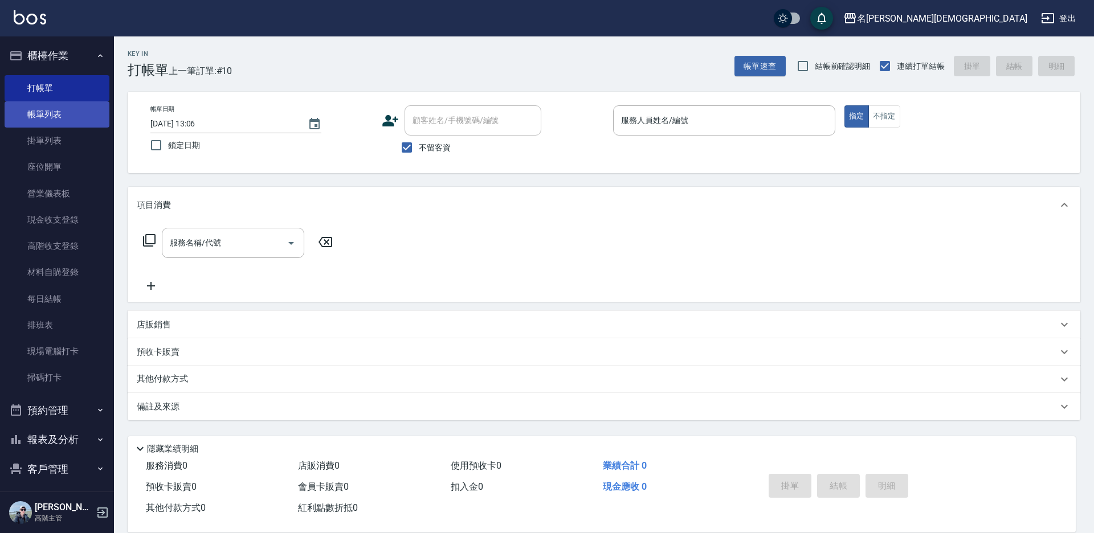
click at [55, 120] on link "帳單列表" at bounding box center [57, 114] width 105 height 26
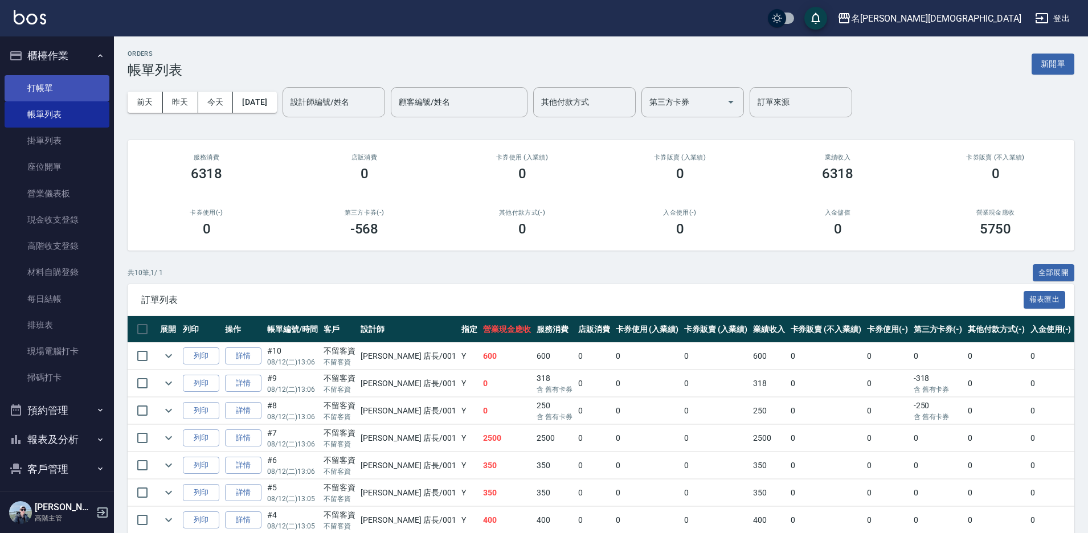
click at [48, 84] on link "打帳單" at bounding box center [57, 88] width 105 height 26
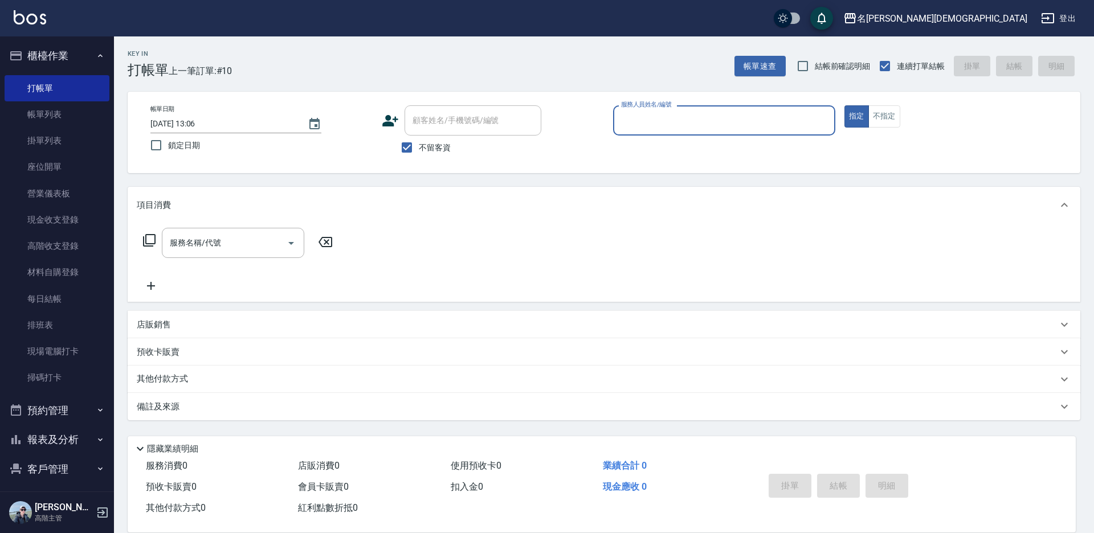
drag, startPoint x: 658, startPoint y: 126, endPoint x: 659, endPoint y: 133, distance: 6.9
click at [659, 125] on input "服務人員姓名/編號" at bounding box center [724, 121] width 212 height 20
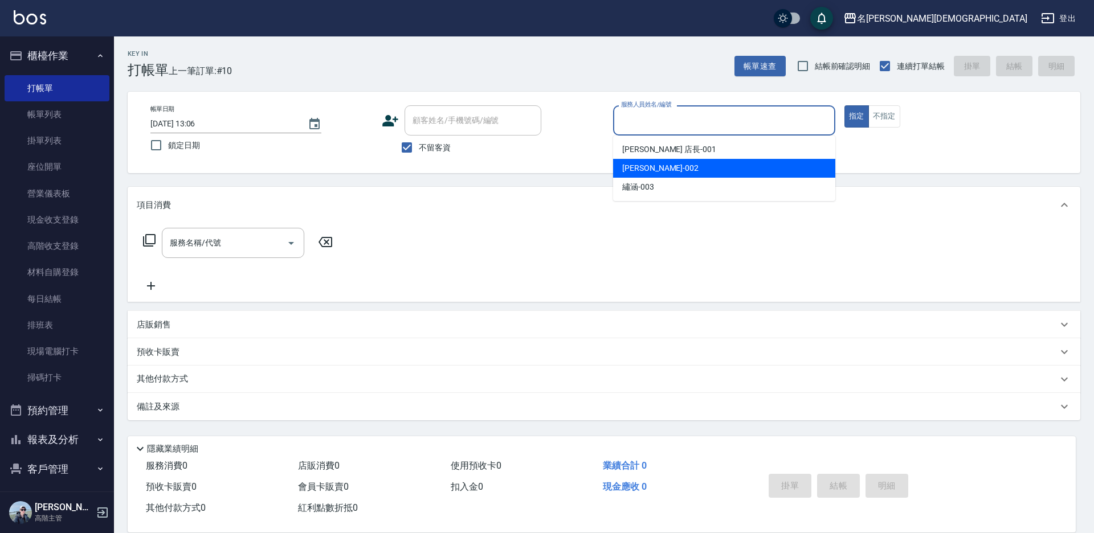
click at [660, 162] on div "香香 -002" at bounding box center [724, 168] width 222 height 19
type input "香香-002"
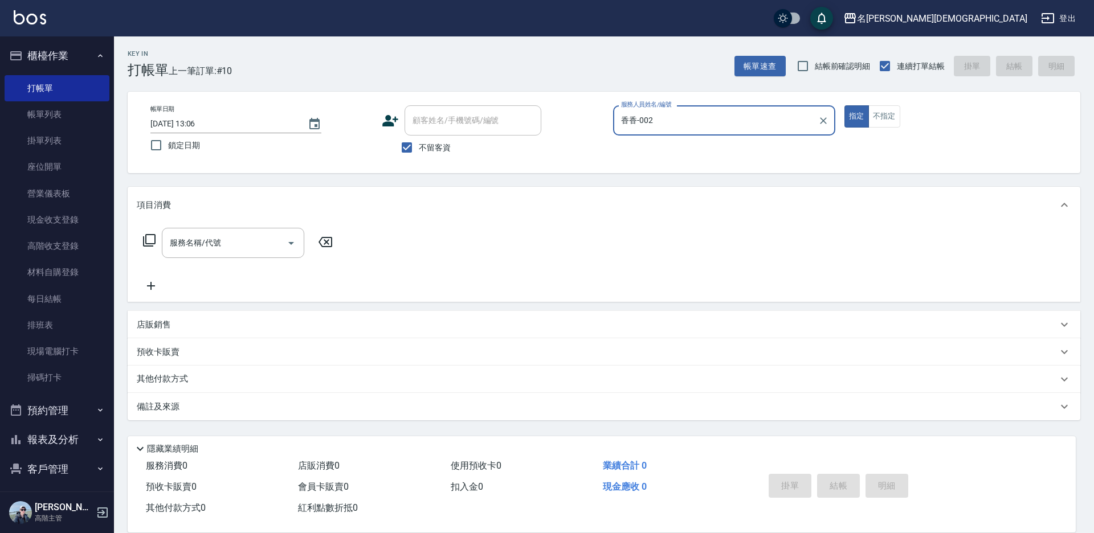
click at [151, 238] on icon at bounding box center [149, 241] width 14 height 14
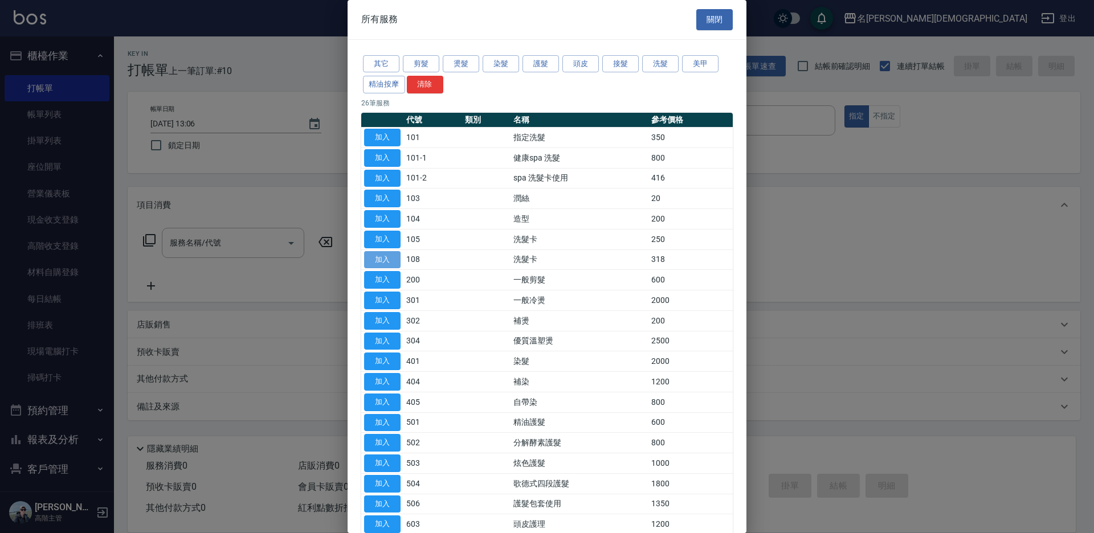
click at [389, 258] on button "加入" at bounding box center [382, 260] width 36 height 18
type input "洗髮卡(108)"
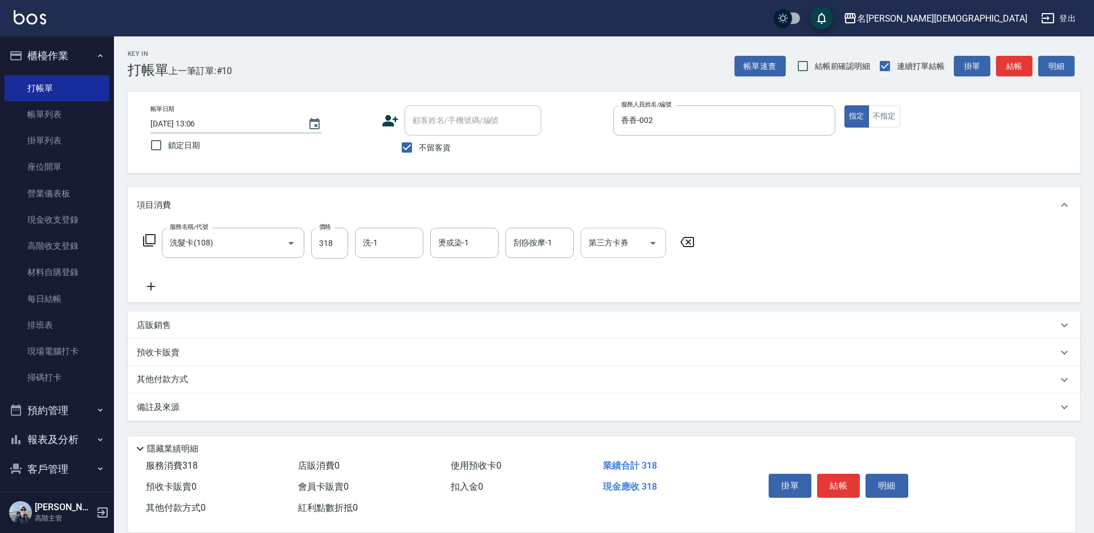
click at [617, 243] on div "第三方卡券 第三方卡券" at bounding box center [623, 243] width 85 height 30
drag, startPoint x: 597, startPoint y: 293, endPoint x: 618, endPoint y: 299, distance: 22.0
click at [597, 293] on span "舊有卡券" at bounding box center [623, 290] width 85 height 19
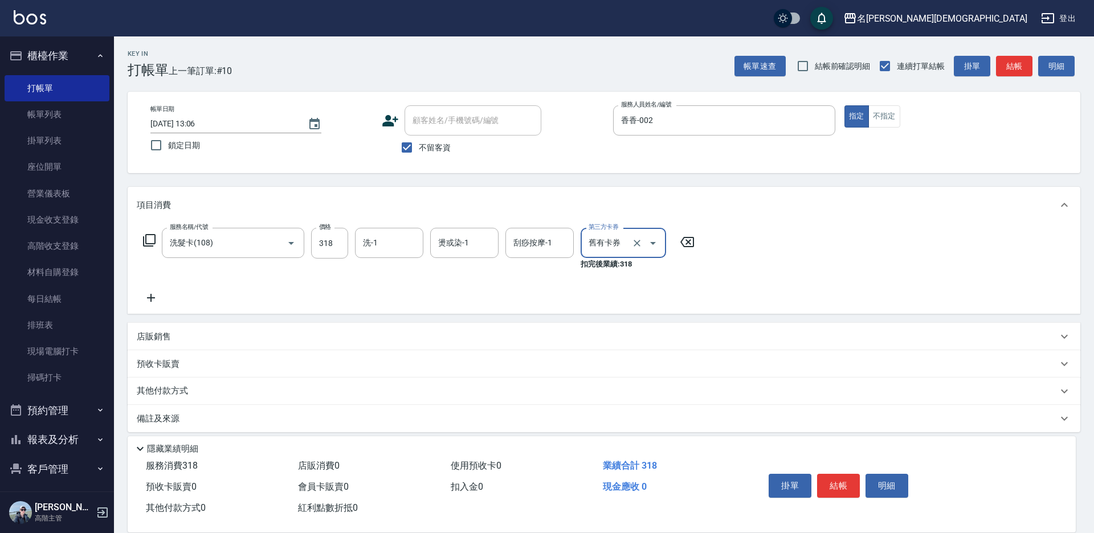
type input "舊有卡券"
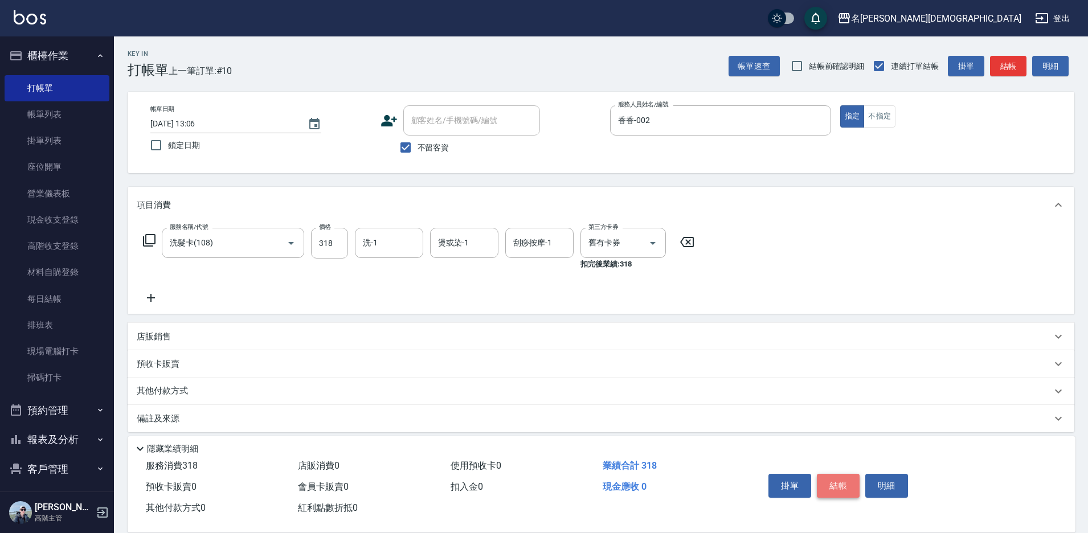
click at [846, 487] on button "結帳" at bounding box center [838, 486] width 43 height 24
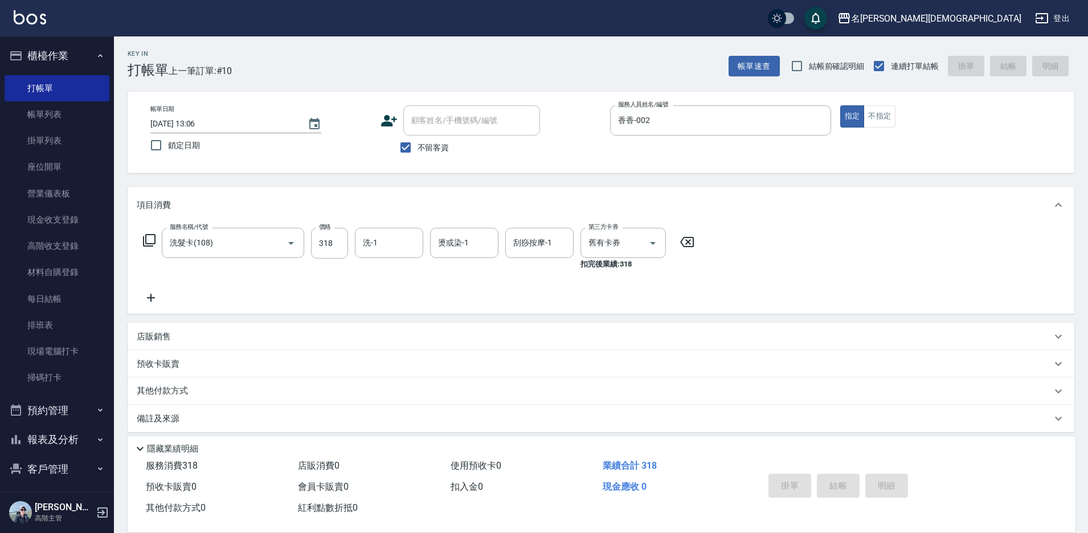
type input "[DATE] 13:07"
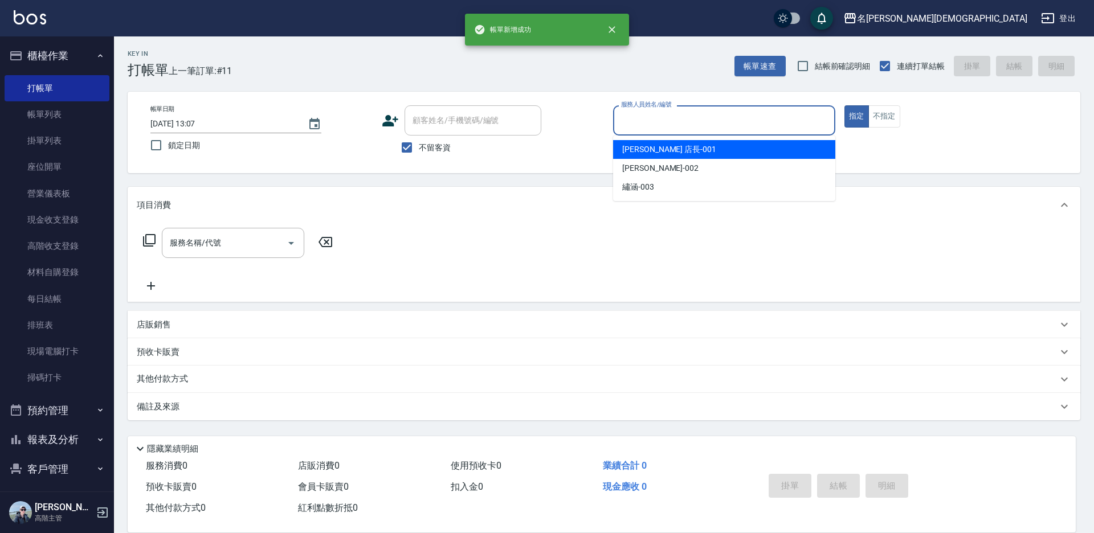
click at [637, 121] on input "服務人員姓名/編號" at bounding box center [724, 121] width 212 height 20
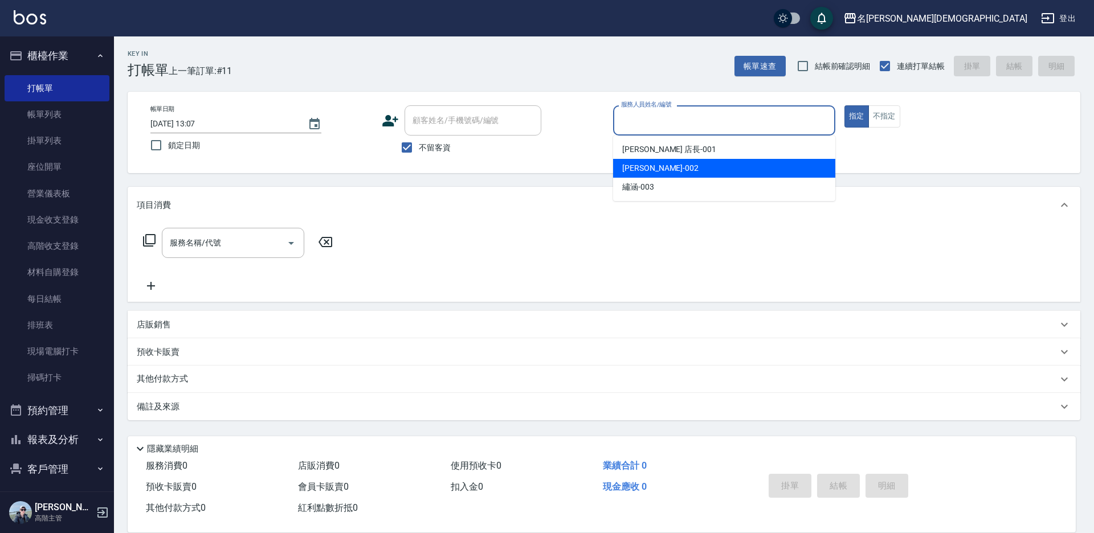
drag, startPoint x: 643, startPoint y: 164, endPoint x: 627, endPoint y: 164, distance: 15.4
click at [643, 164] on span "香香 -002" at bounding box center [660, 168] width 76 height 12
type input "香香-002"
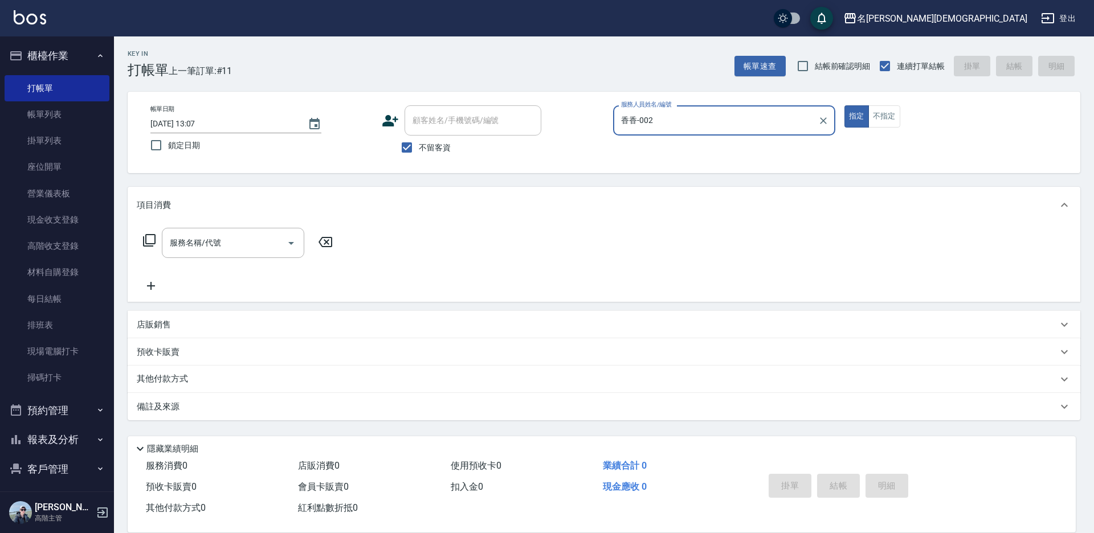
click at [149, 242] on icon at bounding box center [149, 241] width 14 height 14
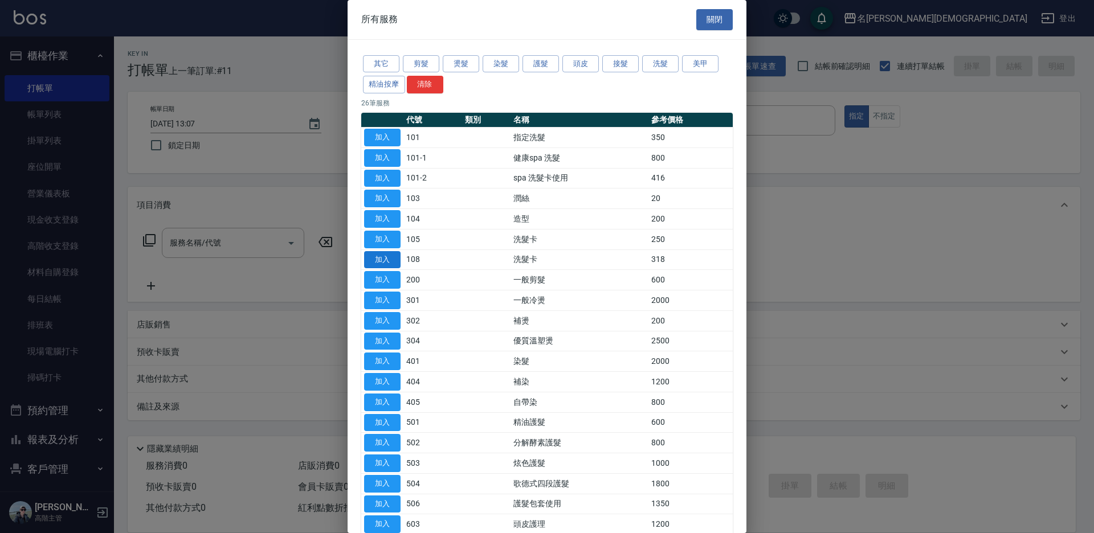
click at [383, 258] on button "加入" at bounding box center [382, 260] width 36 height 18
type input "洗髮卡(108)"
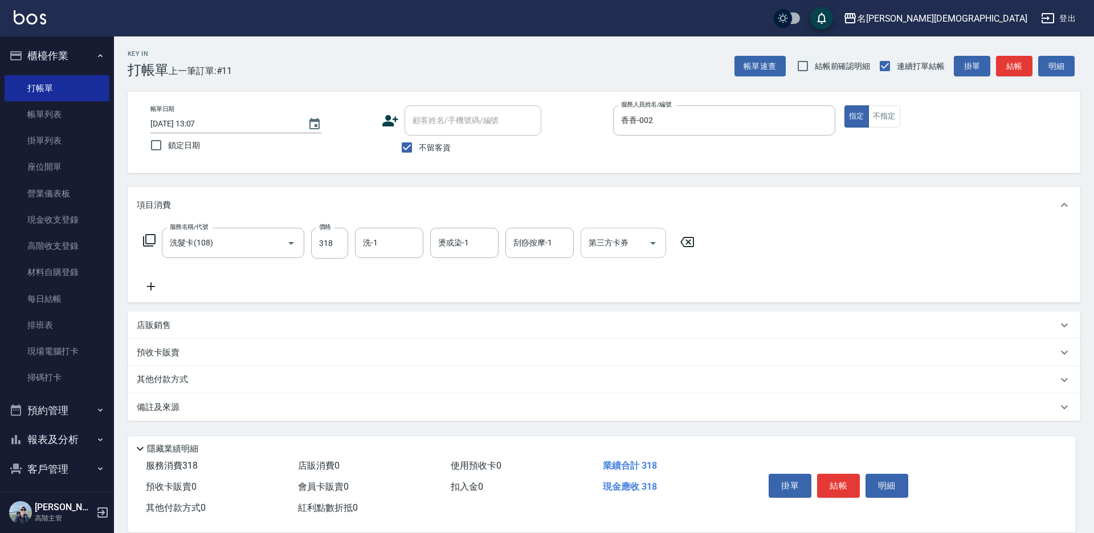
click at [611, 245] on div "第三方卡券 第三方卡券" at bounding box center [623, 243] width 85 height 30
drag, startPoint x: 603, startPoint y: 289, endPoint x: 663, endPoint y: 326, distance: 70.6
click at [606, 290] on span "舊有卡券" at bounding box center [623, 290] width 85 height 19
type input "舊有卡券"
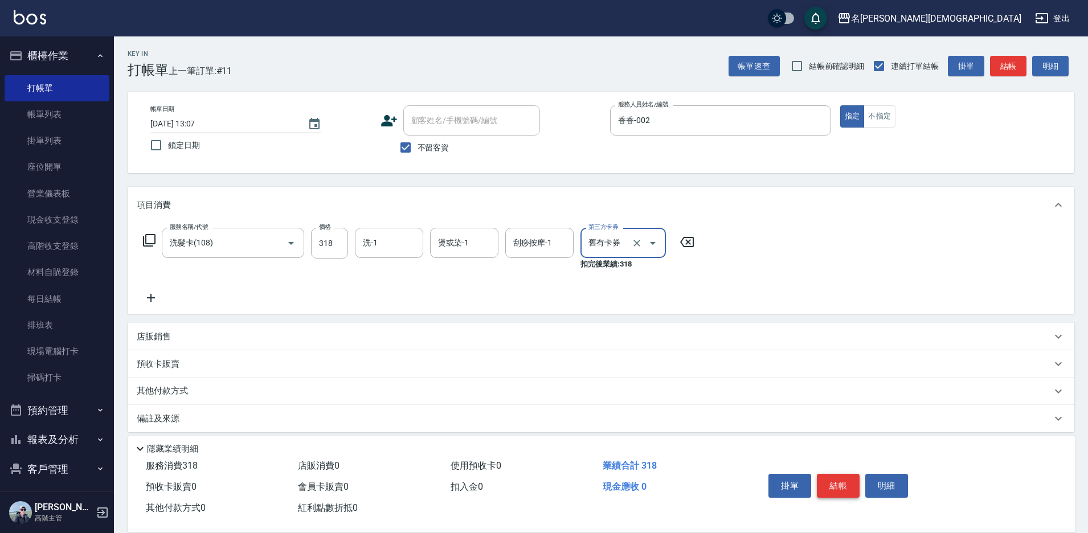
drag, startPoint x: 836, startPoint y: 476, endPoint x: 822, endPoint y: 451, distance: 29.1
click at [836, 476] on button "結帳" at bounding box center [838, 486] width 43 height 24
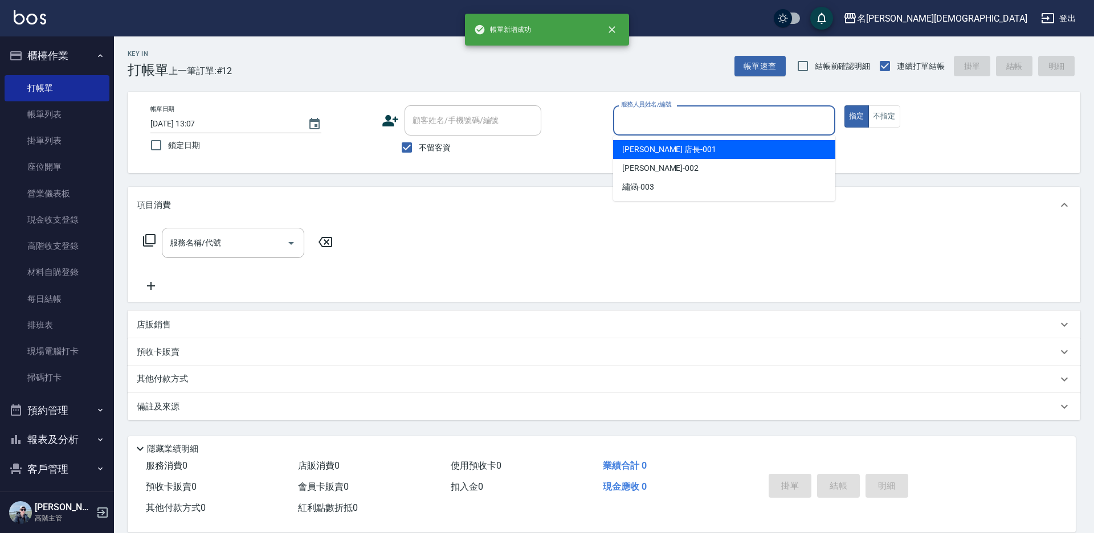
click at [635, 124] on input "服務人員姓名/編號" at bounding box center [724, 121] width 212 height 20
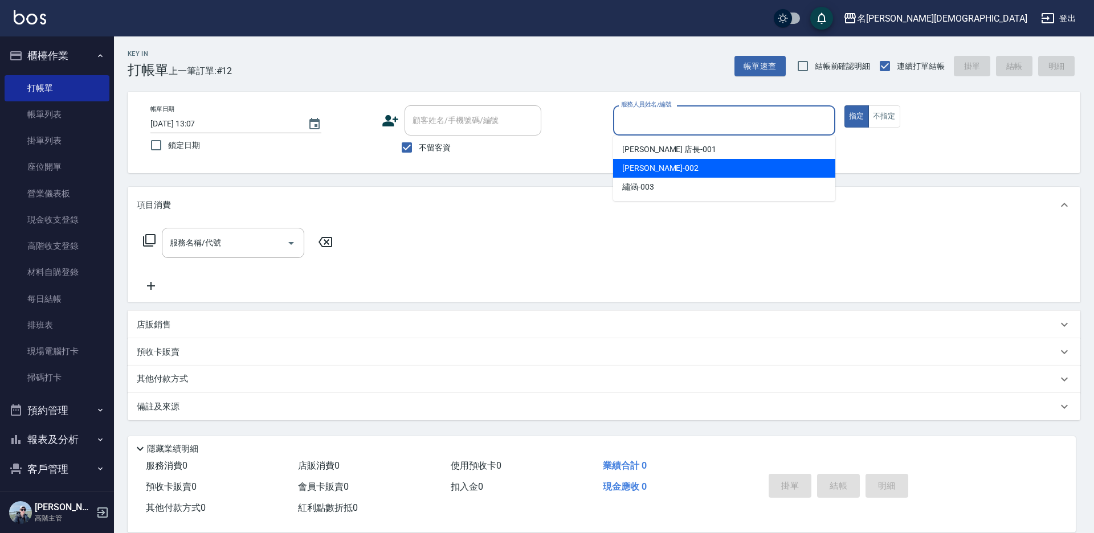
click at [627, 169] on span "香香 -002" at bounding box center [660, 168] width 76 height 12
type input "香香-002"
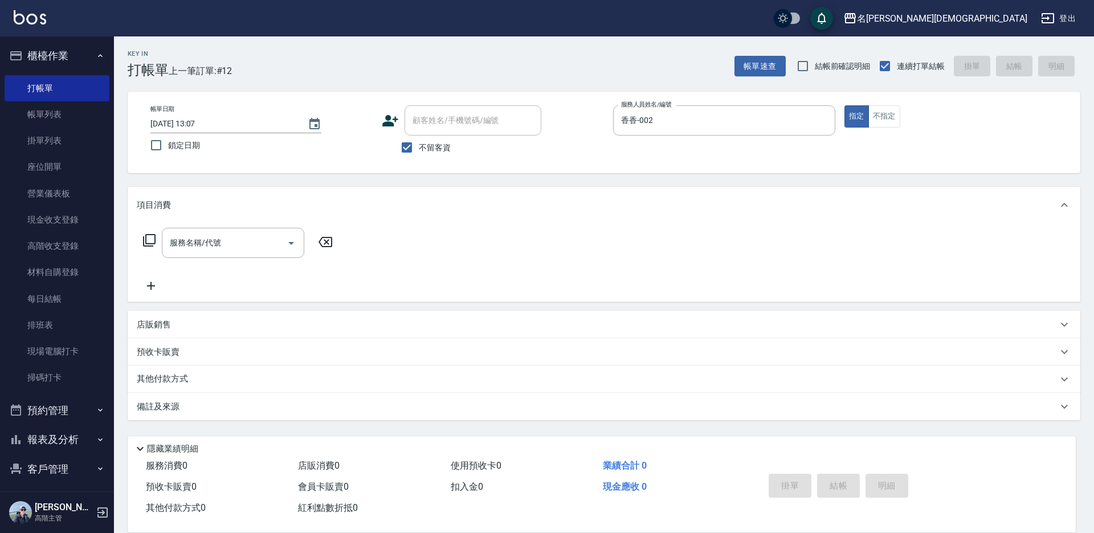
click at [152, 240] on icon at bounding box center [149, 241] width 14 height 14
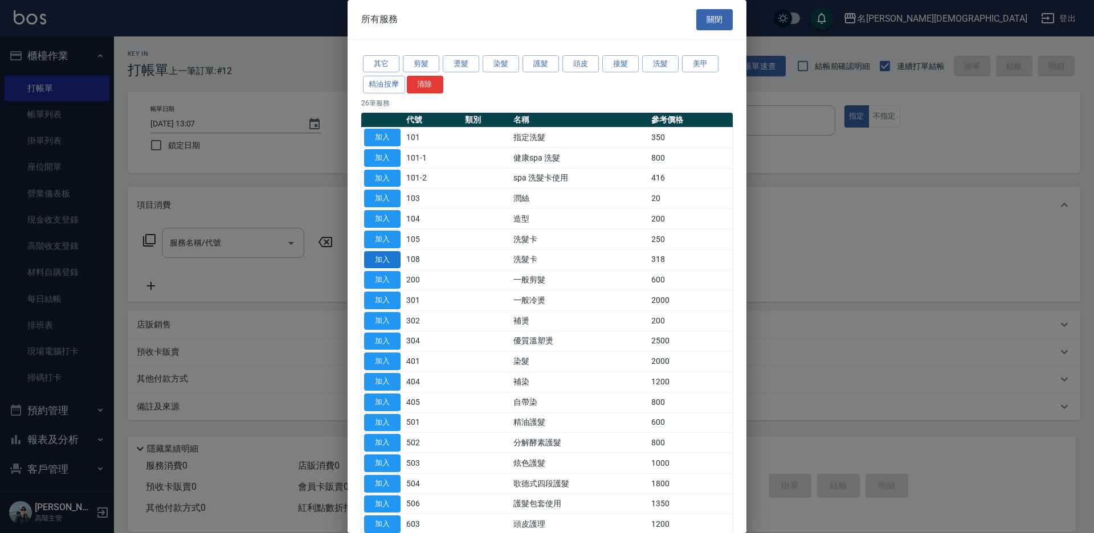
click at [389, 260] on button "加入" at bounding box center [382, 260] width 36 height 18
type input "洗髮卡(108)"
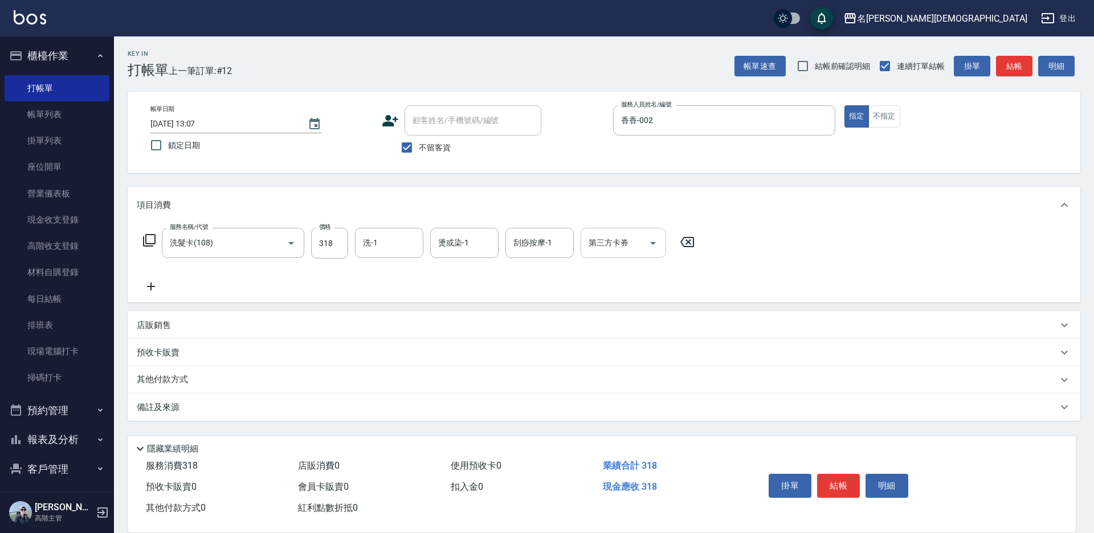
drag, startPoint x: 608, startPoint y: 244, endPoint x: 609, endPoint y: 253, distance: 8.6
click at [607, 244] on div "第三方卡券 第三方卡券" at bounding box center [623, 243] width 85 height 30
click at [605, 293] on span "舊有卡券" at bounding box center [623, 290] width 85 height 19
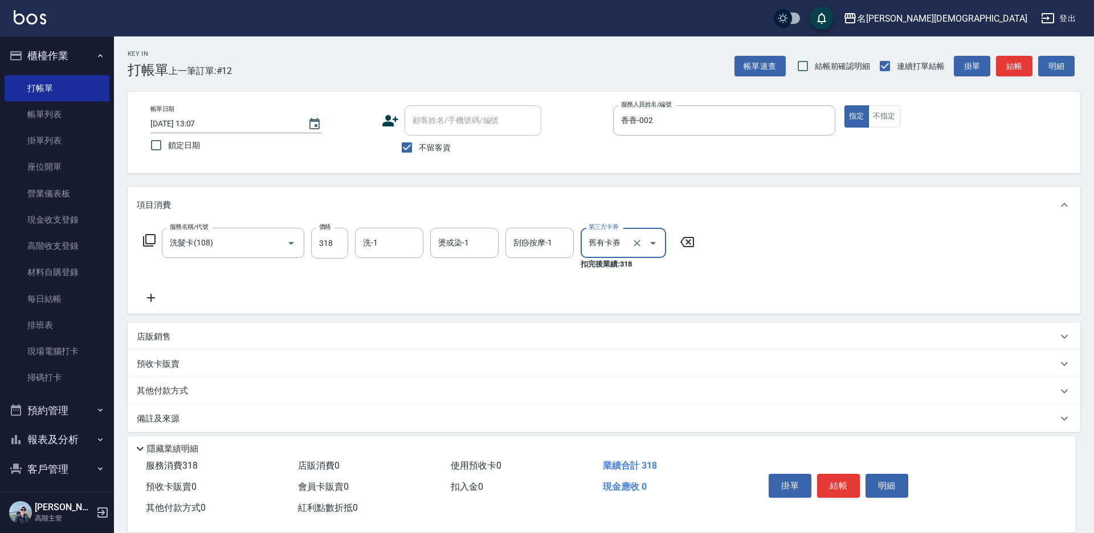
type input "舊有卡券"
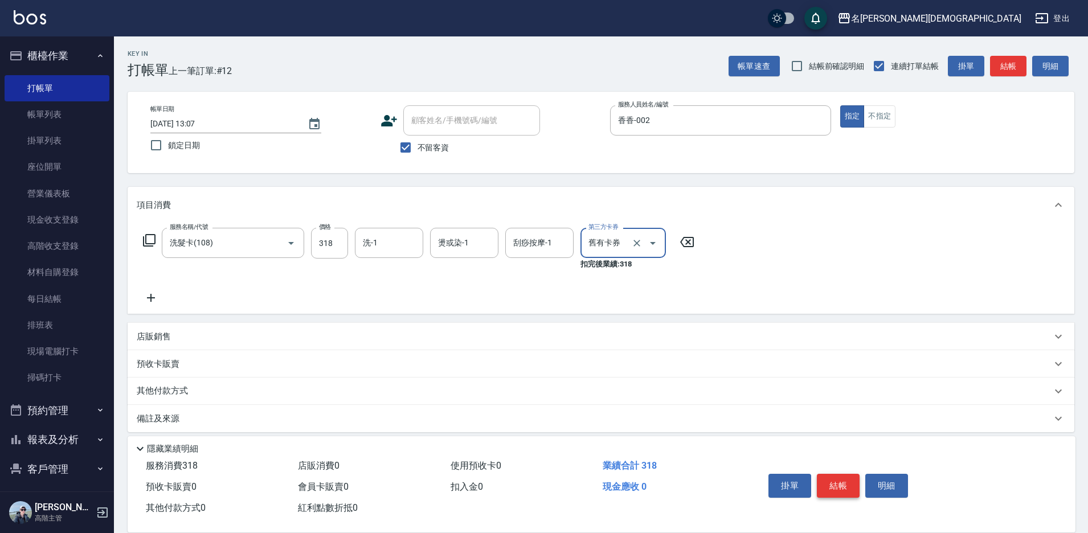
click at [831, 487] on button "結帳" at bounding box center [838, 486] width 43 height 24
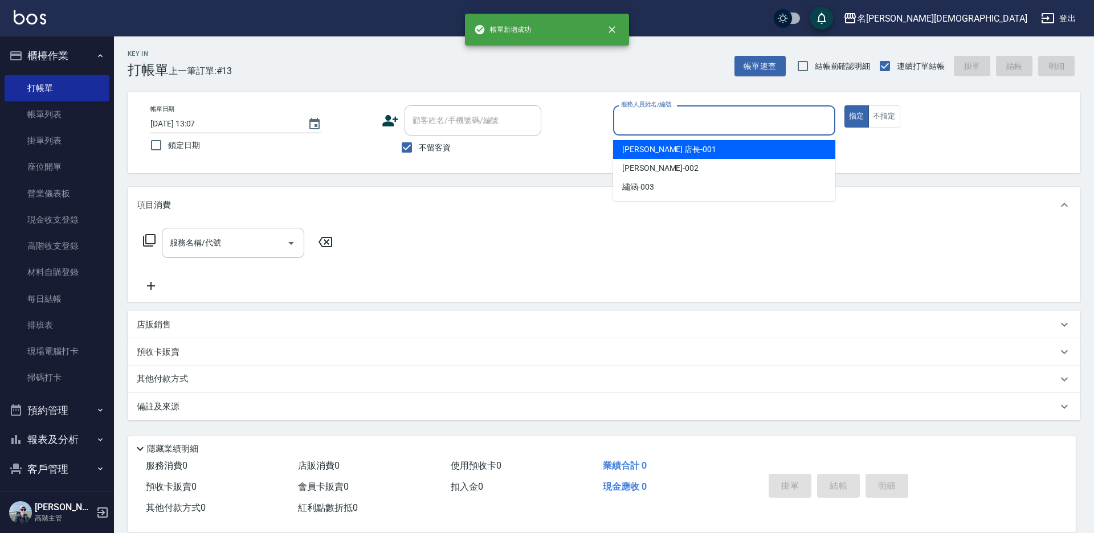
click at [628, 126] on input "服務人員姓名/編號" at bounding box center [724, 121] width 212 height 20
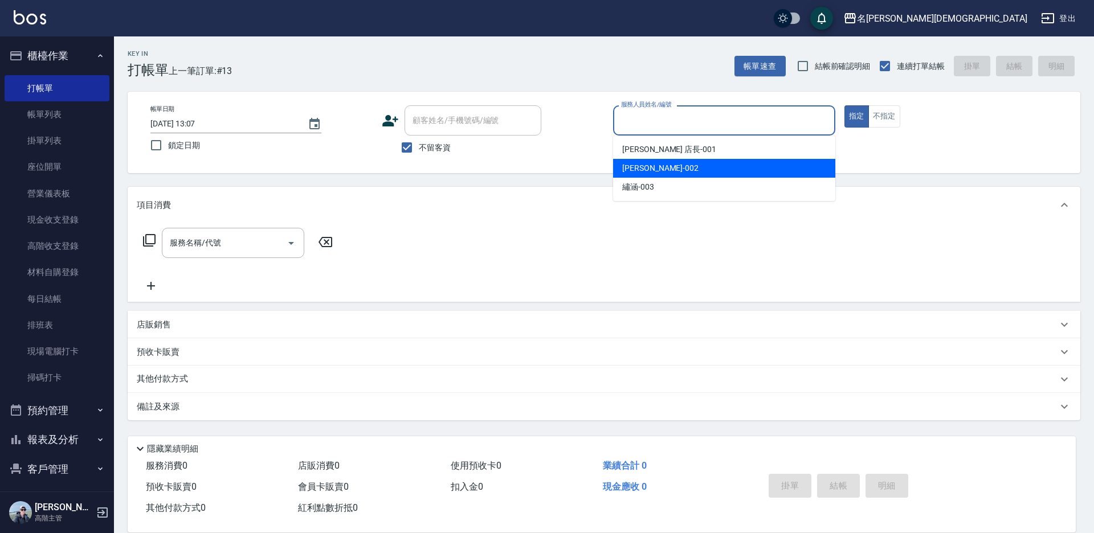
click at [627, 161] on div "香香 -002" at bounding box center [724, 168] width 222 height 19
type input "香香-002"
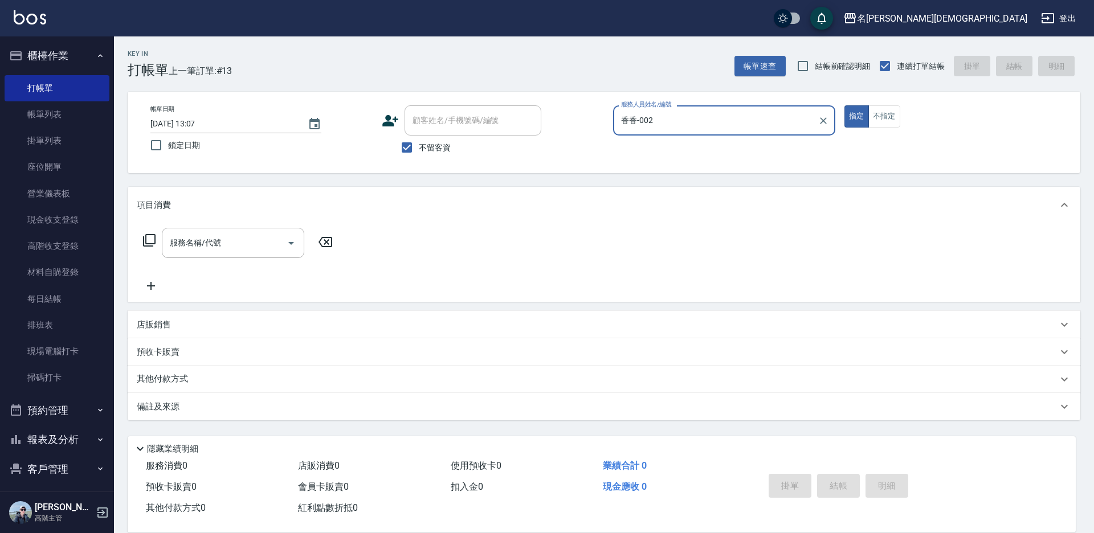
click at [149, 237] on icon at bounding box center [149, 241] width 14 height 14
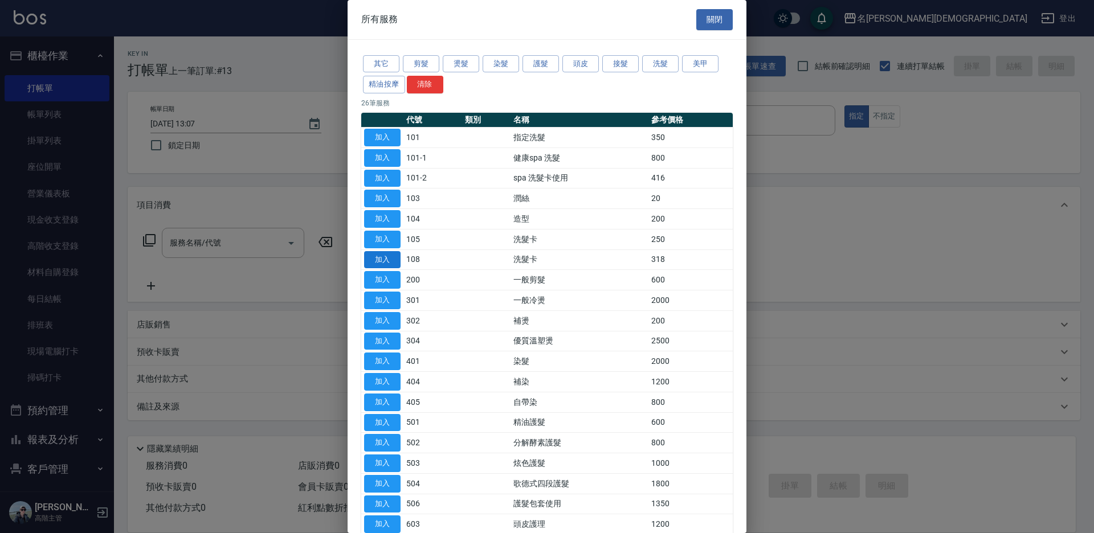
click at [397, 260] on button "加入" at bounding box center [382, 260] width 36 height 18
type input "洗髮卡(108)"
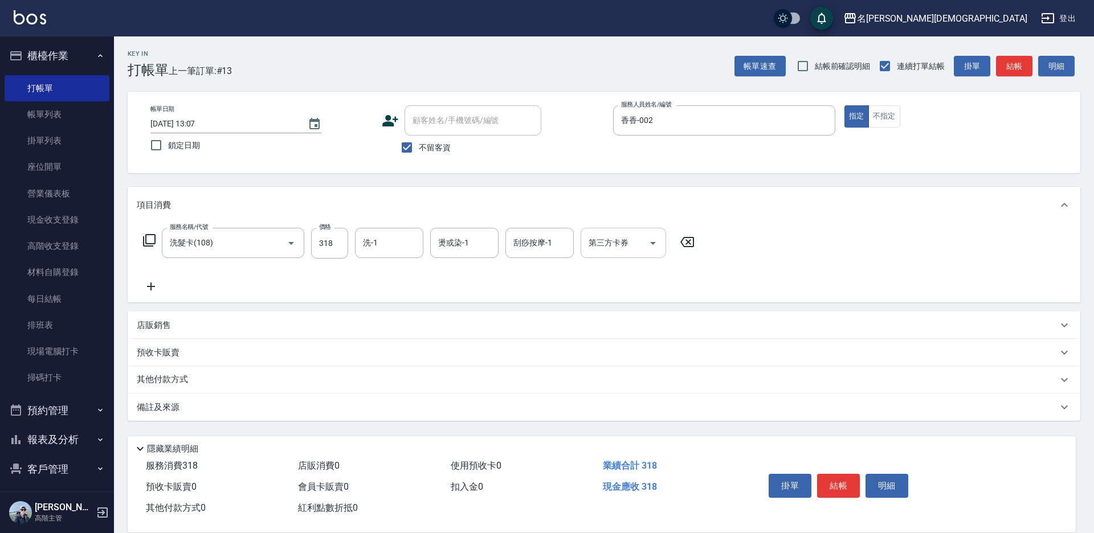
click at [621, 248] on div "第三方卡券 第三方卡券" at bounding box center [623, 243] width 85 height 30
click at [612, 293] on span "舊有卡券" at bounding box center [623, 290] width 85 height 19
type input "舊有卡券"
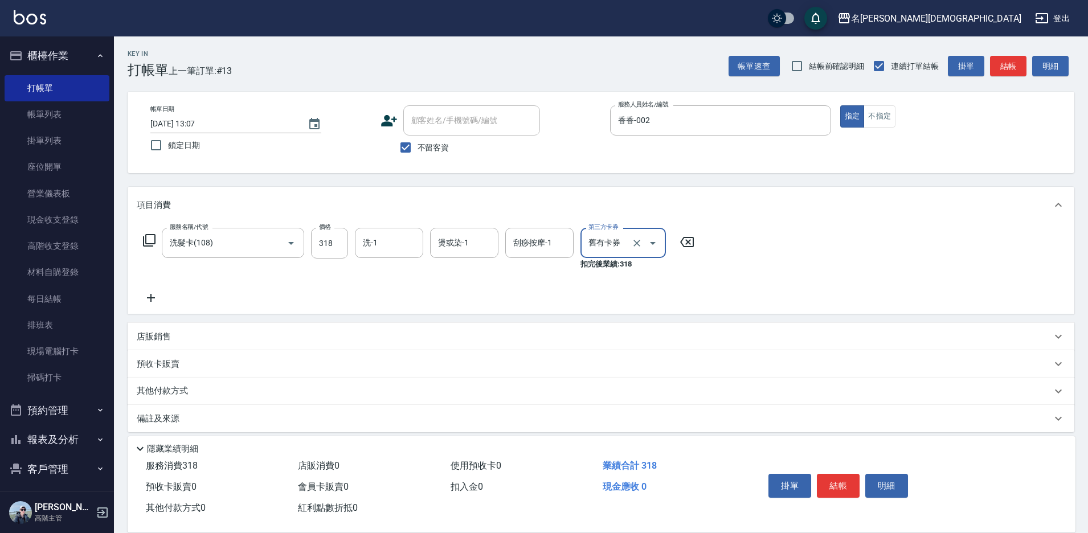
click at [149, 240] on icon at bounding box center [149, 241] width 14 height 14
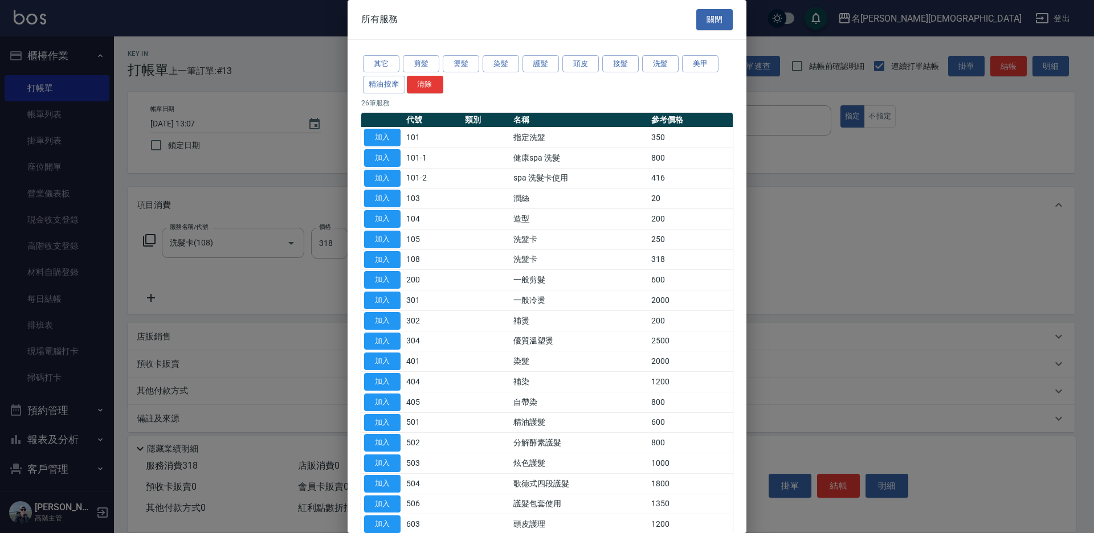
drag, startPoint x: 387, startPoint y: 279, endPoint x: 610, endPoint y: 408, distance: 257.3
click at [387, 279] on button "加入" at bounding box center [382, 280] width 36 height 18
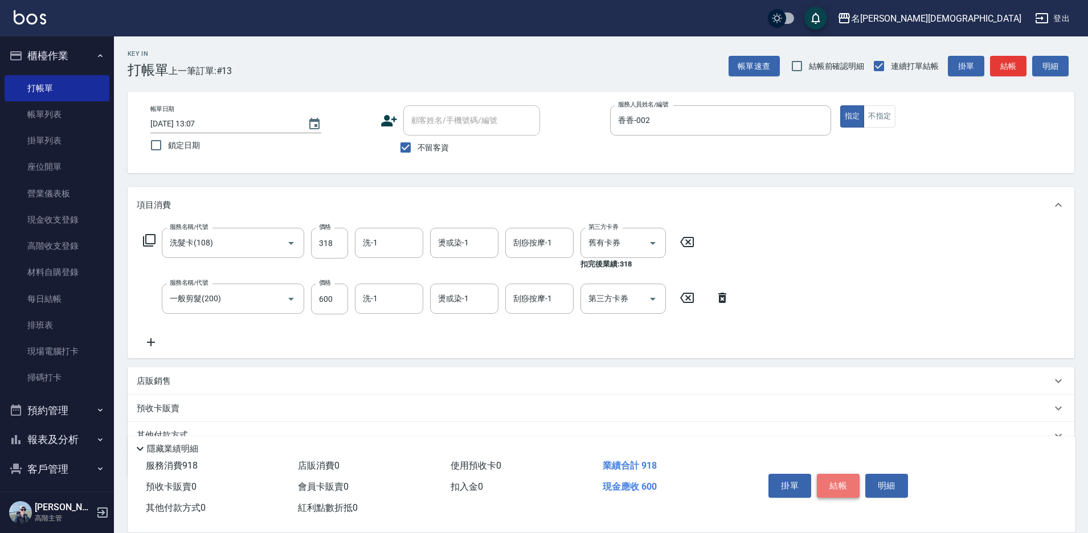
click at [828, 480] on button "結帳" at bounding box center [838, 486] width 43 height 24
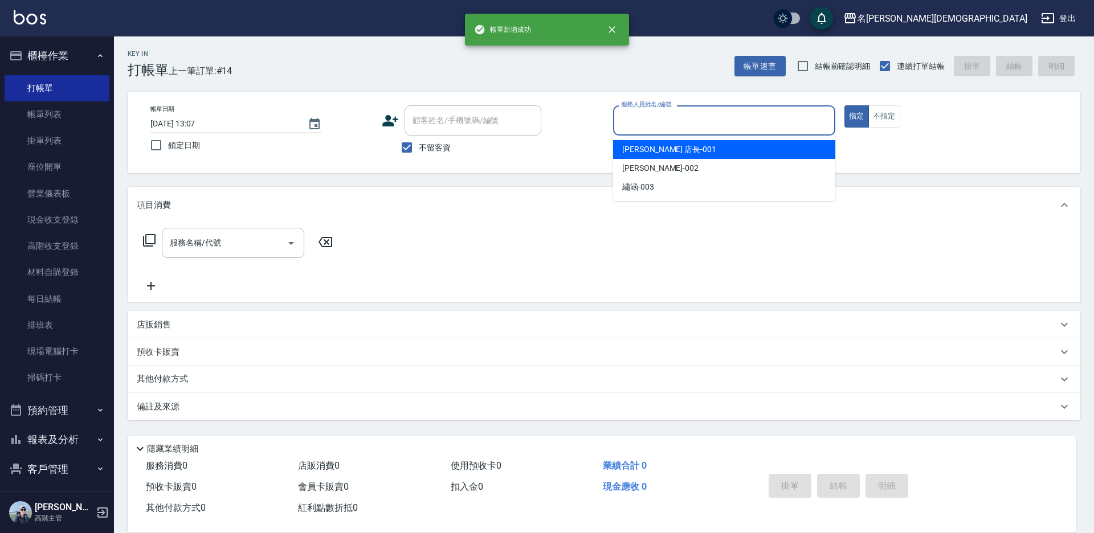
drag, startPoint x: 630, startPoint y: 123, endPoint x: 629, endPoint y: 165, distance: 41.6
click at [630, 129] on input "服務人員姓名/編號" at bounding box center [724, 121] width 212 height 20
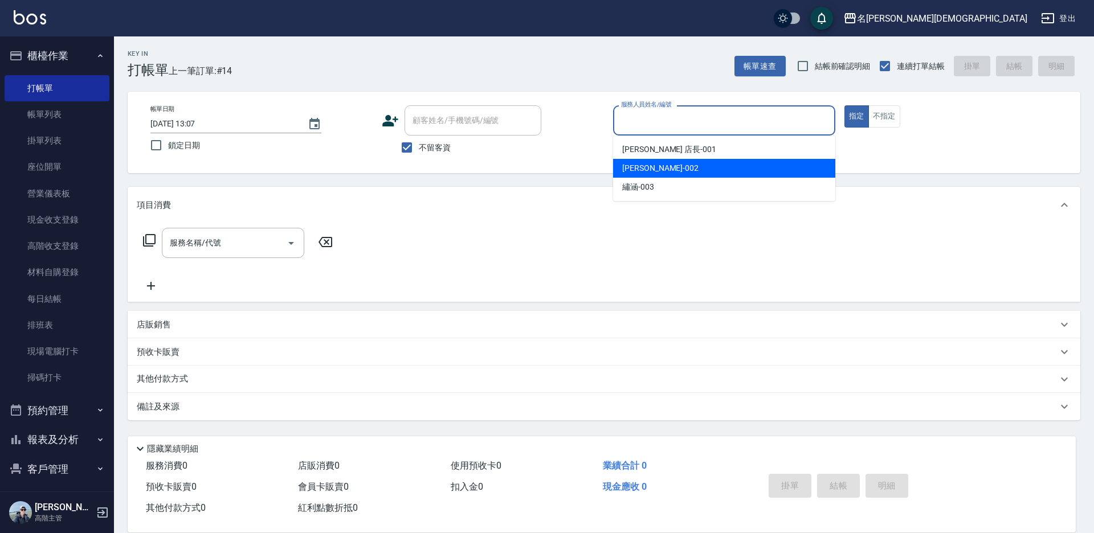
click at [629, 177] on div "香香 -002" at bounding box center [724, 168] width 222 height 19
type input "香香-002"
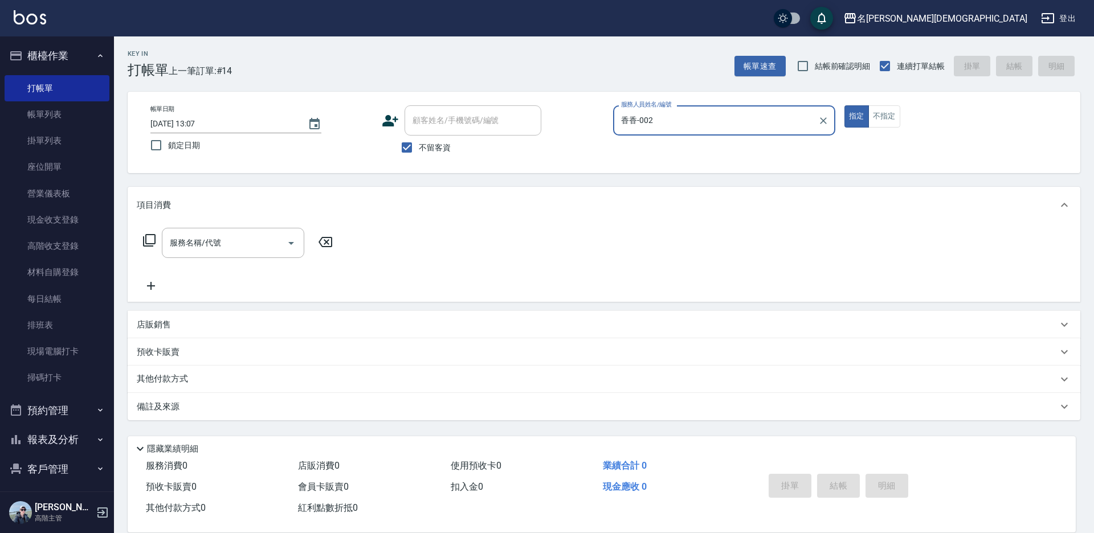
click at [145, 239] on icon at bounding box center [149, 240] width 13 height 13
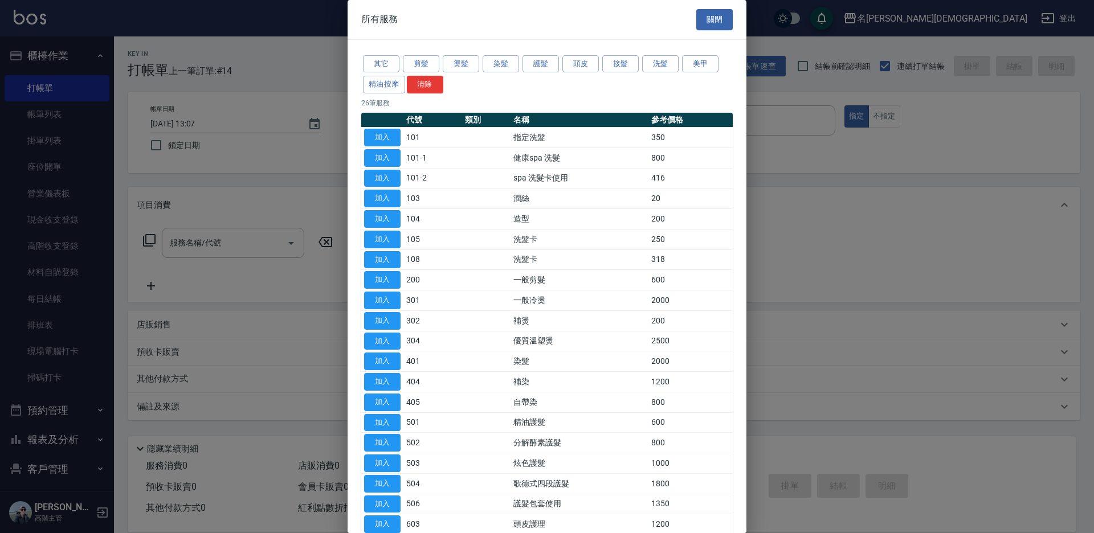
click at [401, 275] on td "加入" at bounding box center [382, 280] width 42 height 21
click at [394, 277] on button "加入" at bounding box center [382, 280] width 36 height 18
type input "一般剪髮(200)"
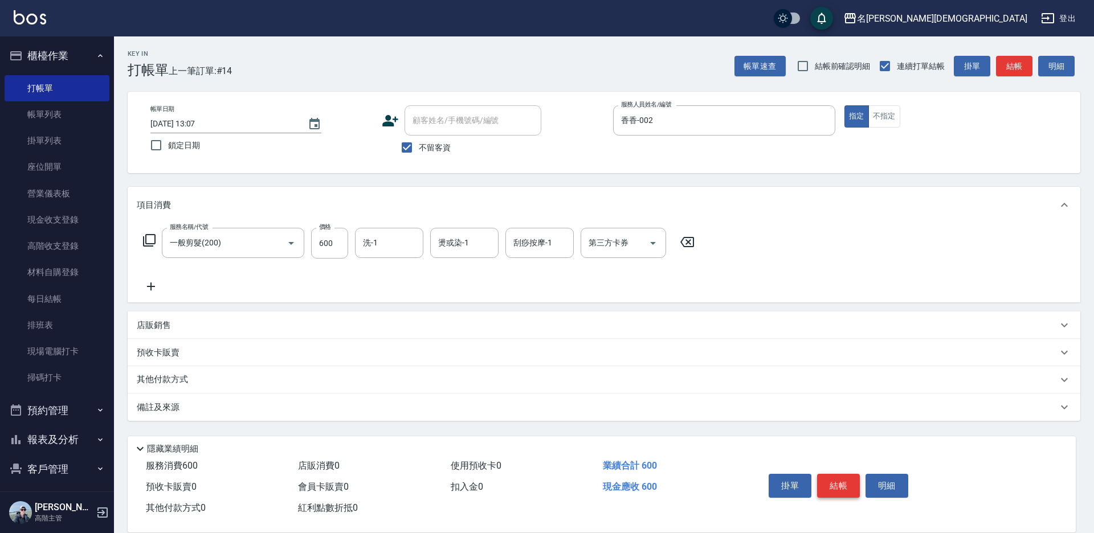
click at [834, 483] on button "結帳" at bounding box center [838, 486] width 43 height 24
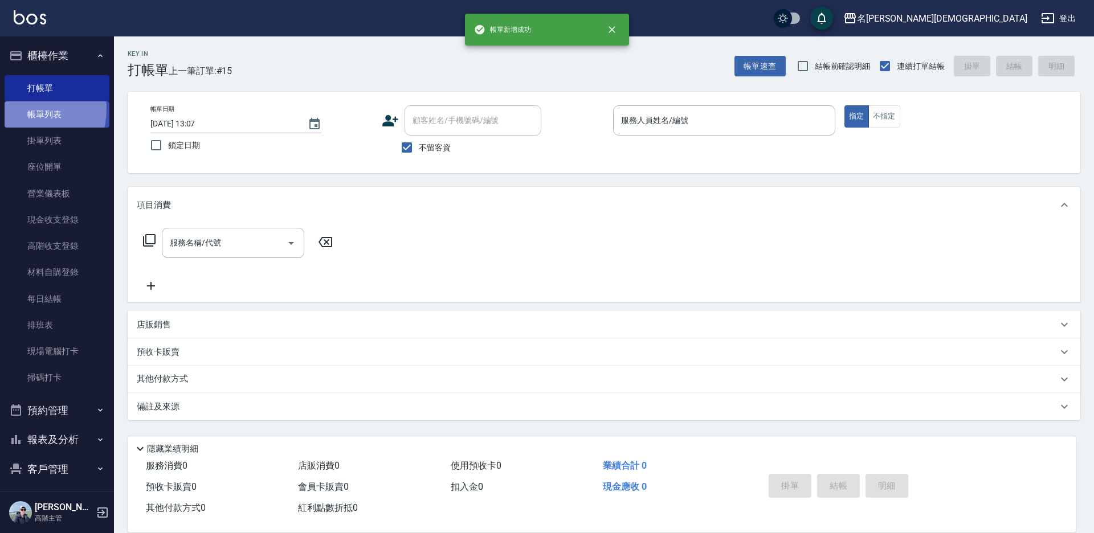
click at [27, 109] on link "帳單列表" at bounding box center [57, 114] width 105 height 26
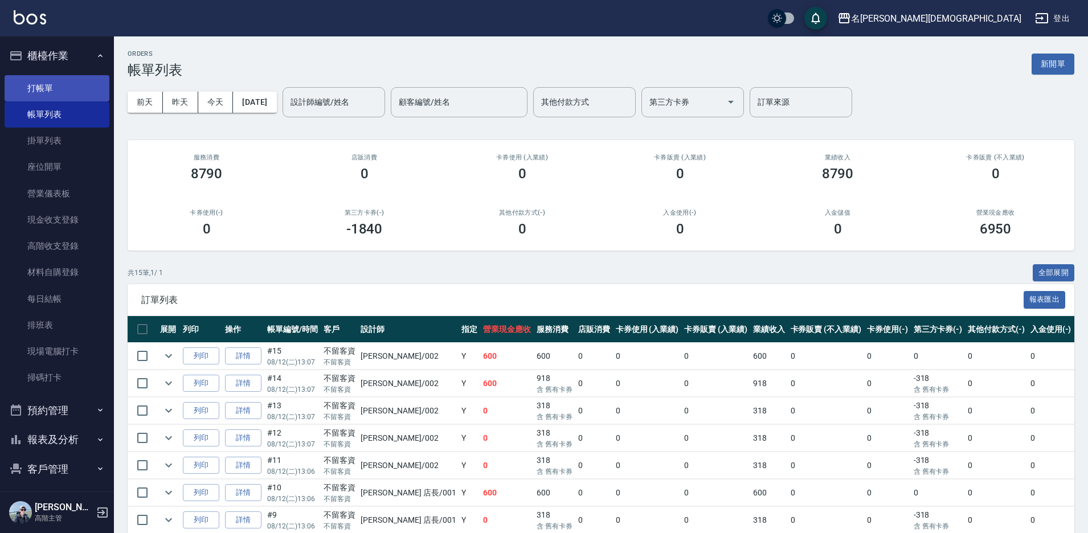
click at [52, 91] on link "打帳單" at bounding box center [57, 88] width 105 height 26
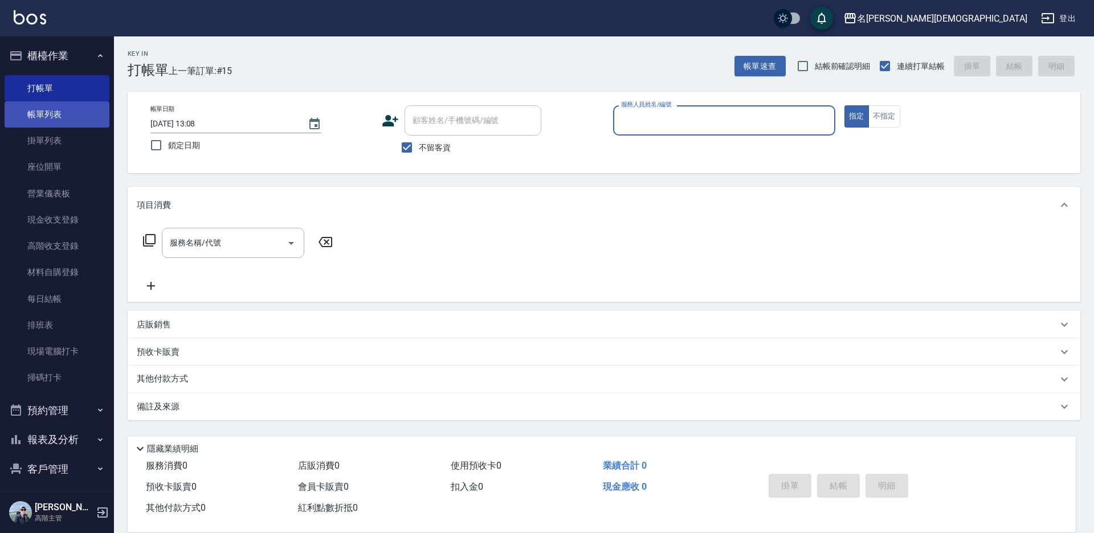
click at [62, 109] on link "帳單列表" at bounding box center [57, 114] width 105 height 26
